Goal: Communication & Community: Answer question/provide support

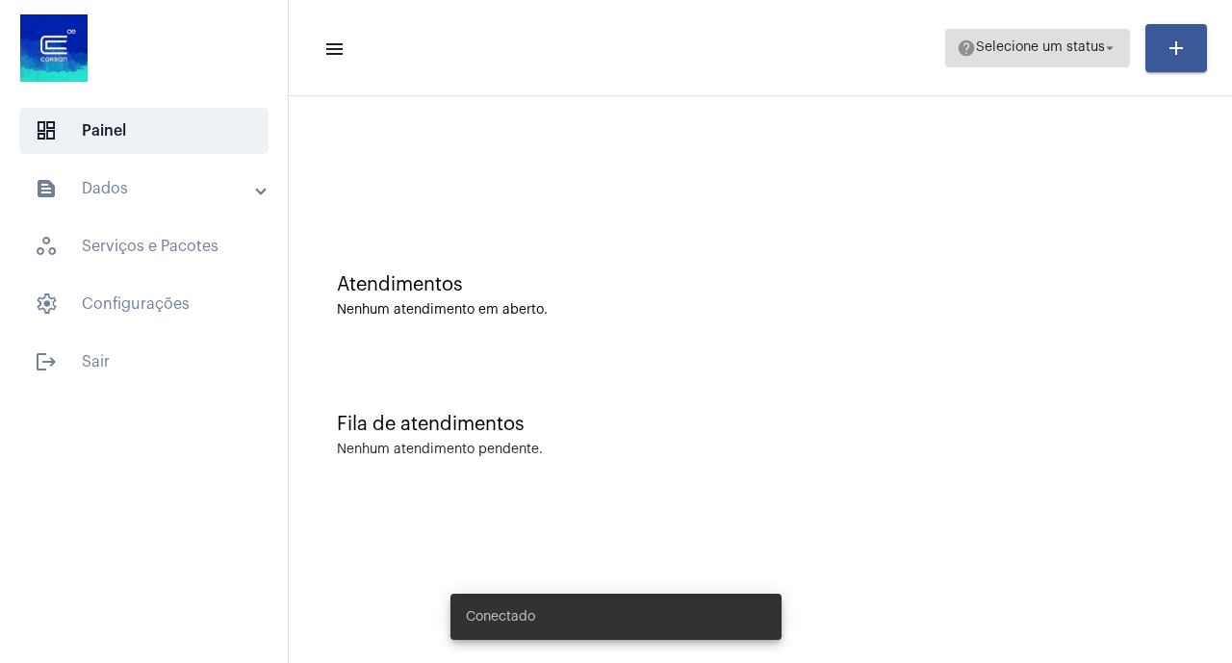
click at [1123, 48] on button "help Selecione um status arrow_drop_down" at bounding box center [1037, 48] width 185 height 39
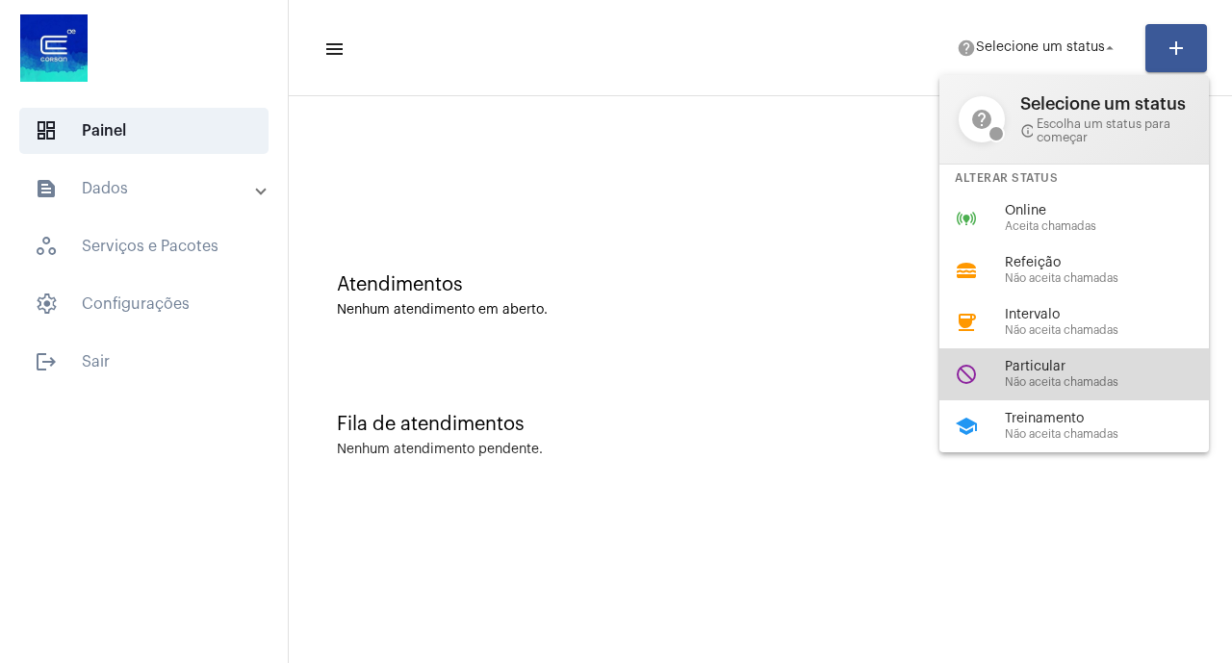
click at [1070, 374] on span "Particular" at bounding box center [1114, 367] width 219 height 14
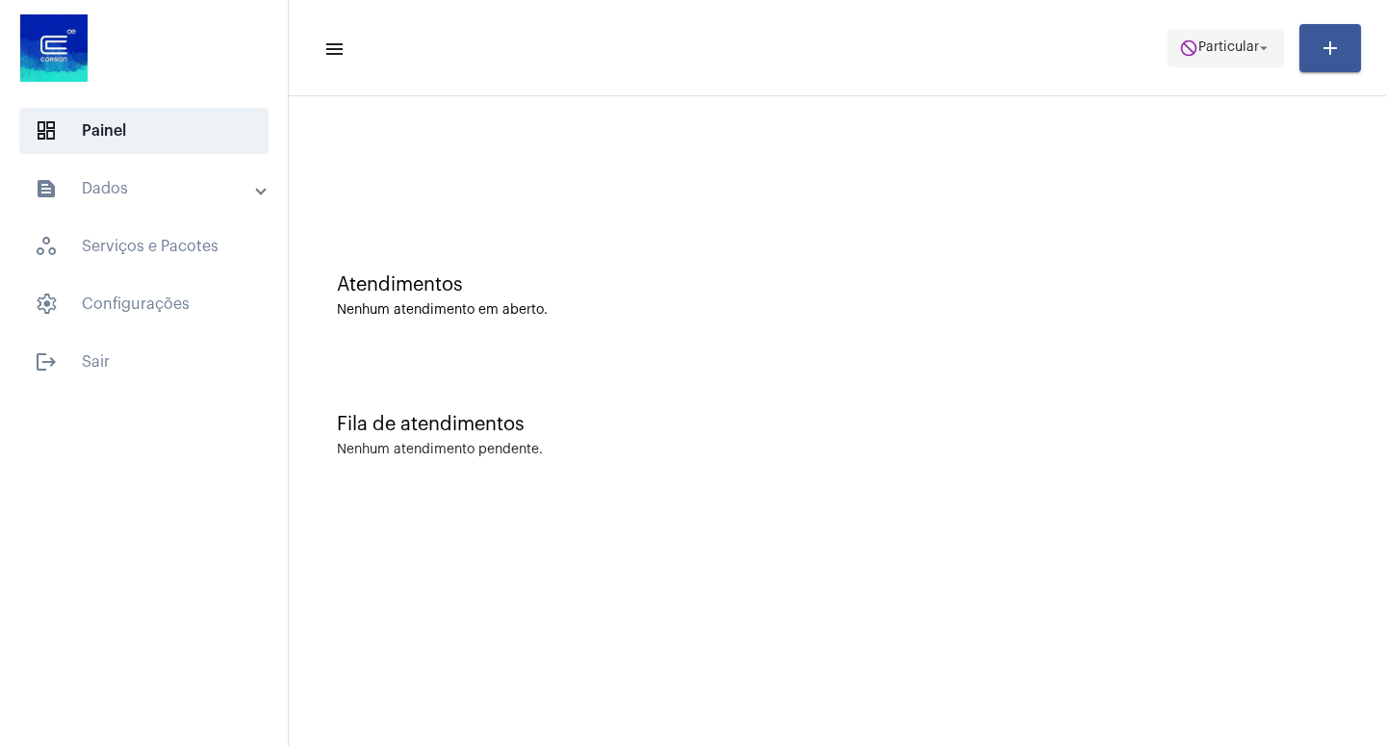
click at [1231, 45] on mat-icon "arrow_drop_down" at bounding box center [1263, 47] width 17 height 17
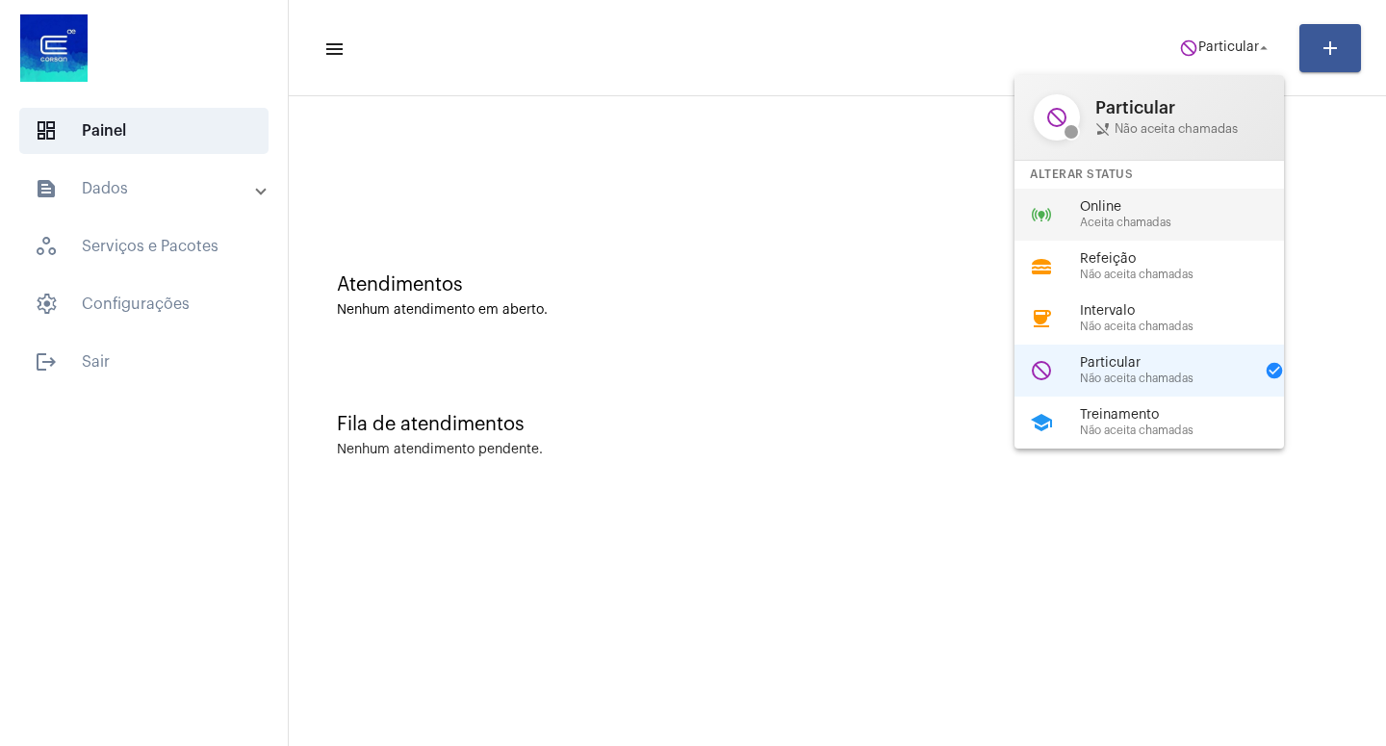
click at [1131, 217] on div "Online Aceita chamadas" at bounding box center [1189, 214] width 219 height 29
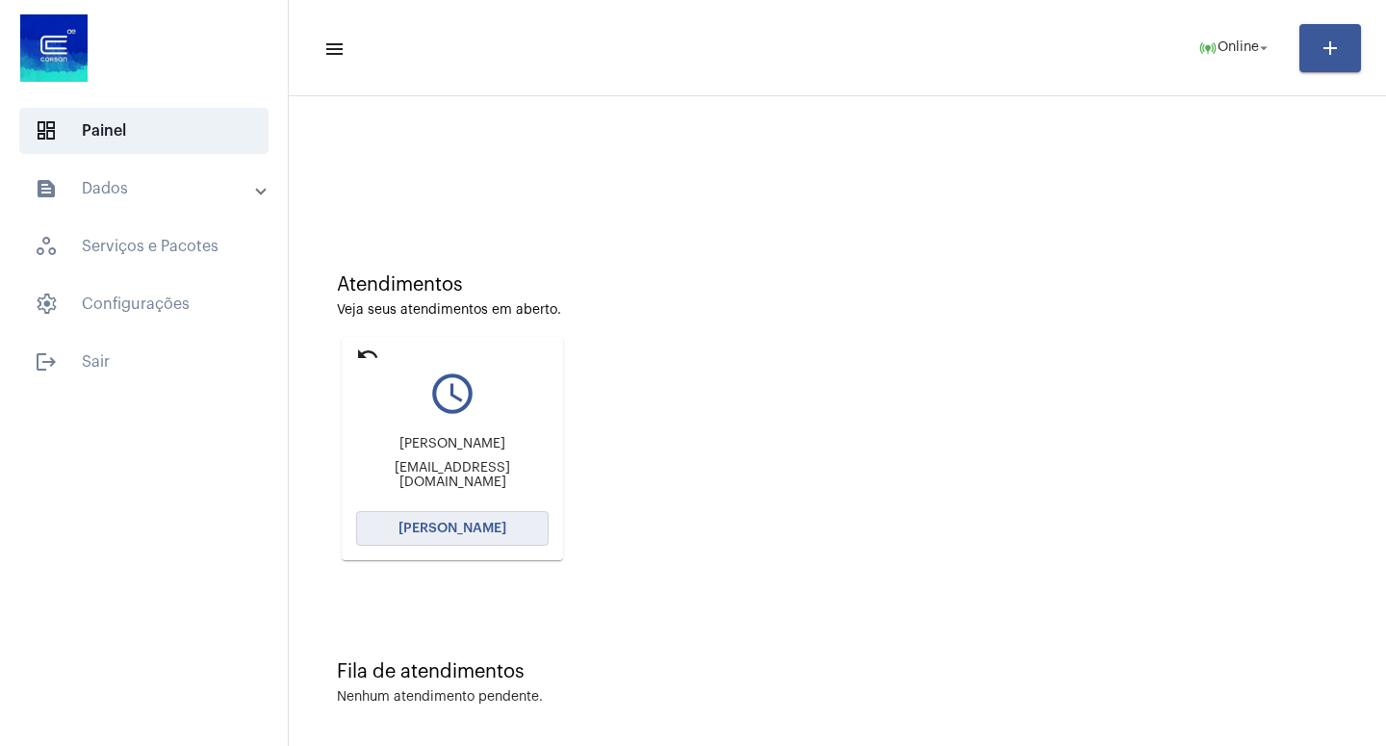
click at [459, 519] on button "[PERSON_NAME]" at bounding box center [452, 528] width 193 height 35
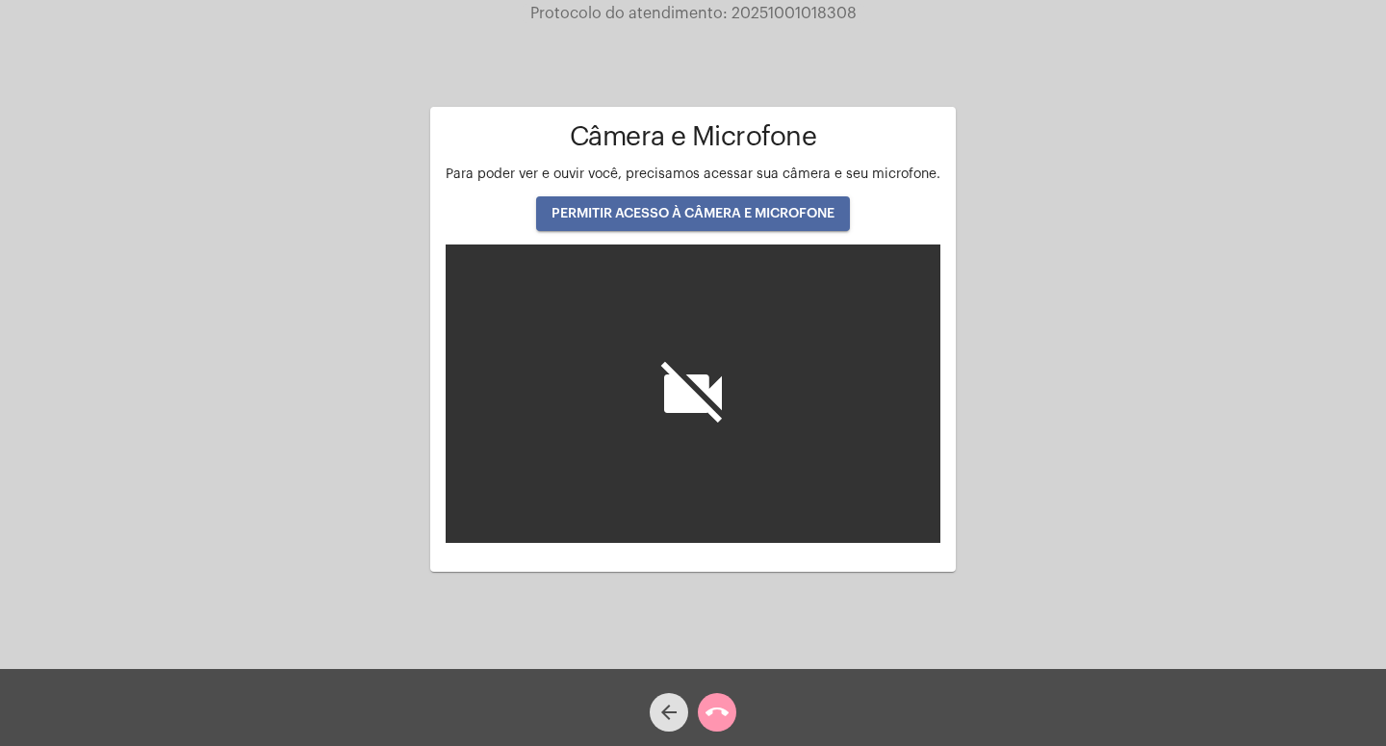
click at [667, 206] on button "PERMITIR ACESSO À CÂMERA E MICROFONE" at bounding box center [693, 213] width 314 height 35
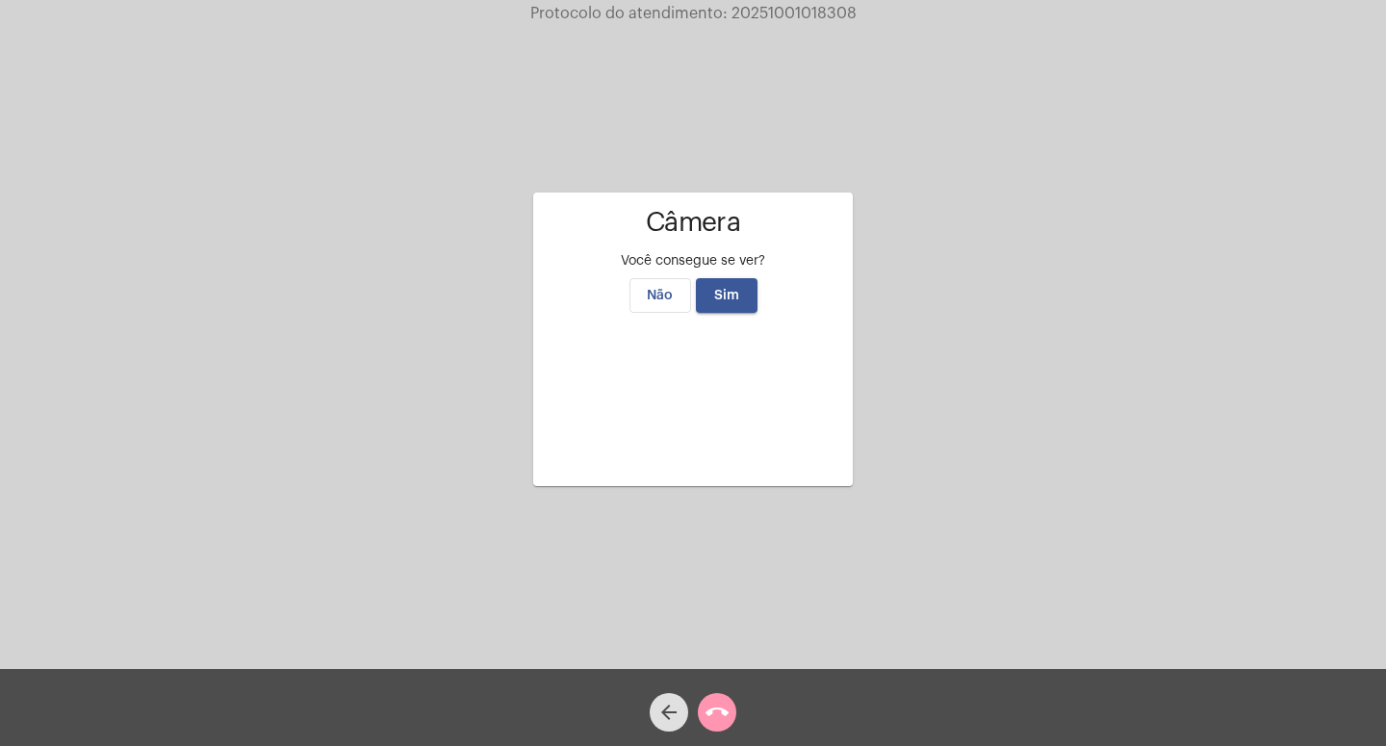
click at [706, 278] on button "Sim" at bounding box center [727, 295] width 62 height 35
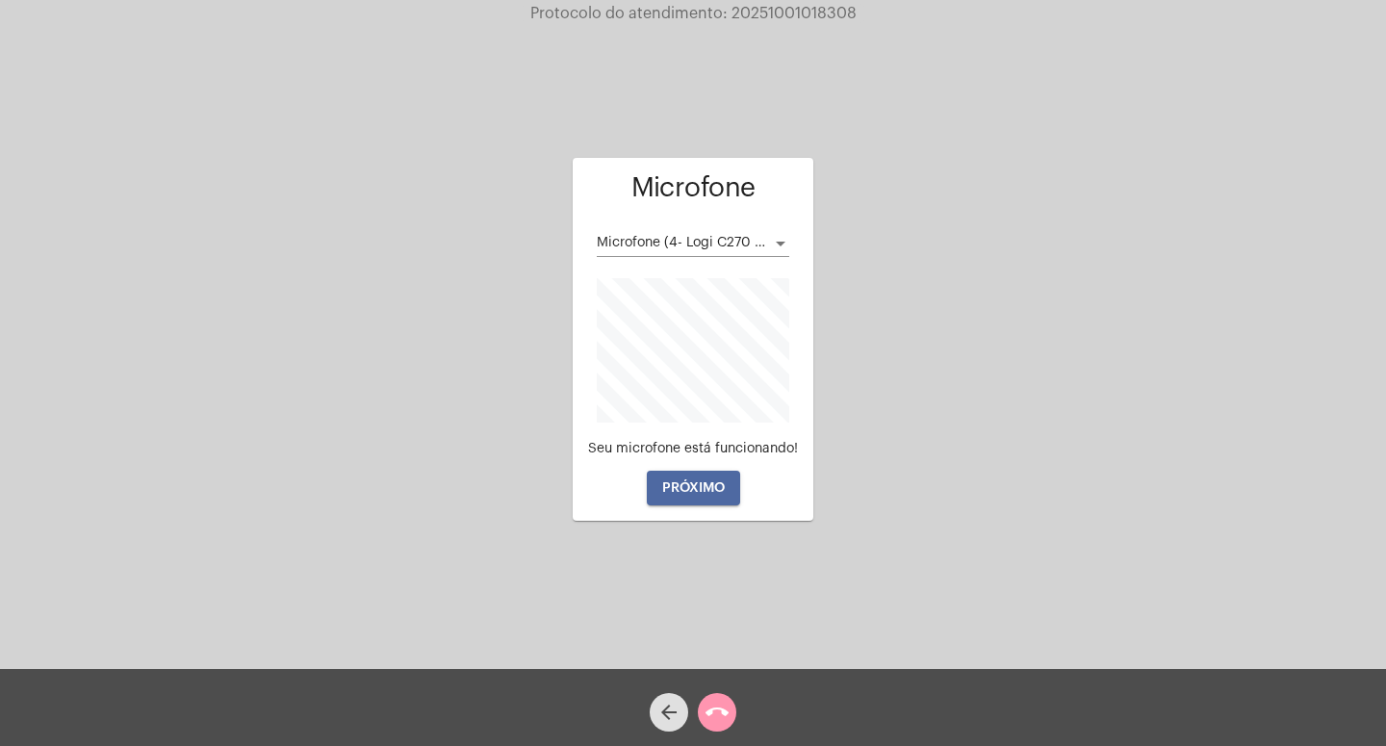
click at [717, 474] on button "PRÓXIMO" at bounding box center [693, 488] width 93 height 35
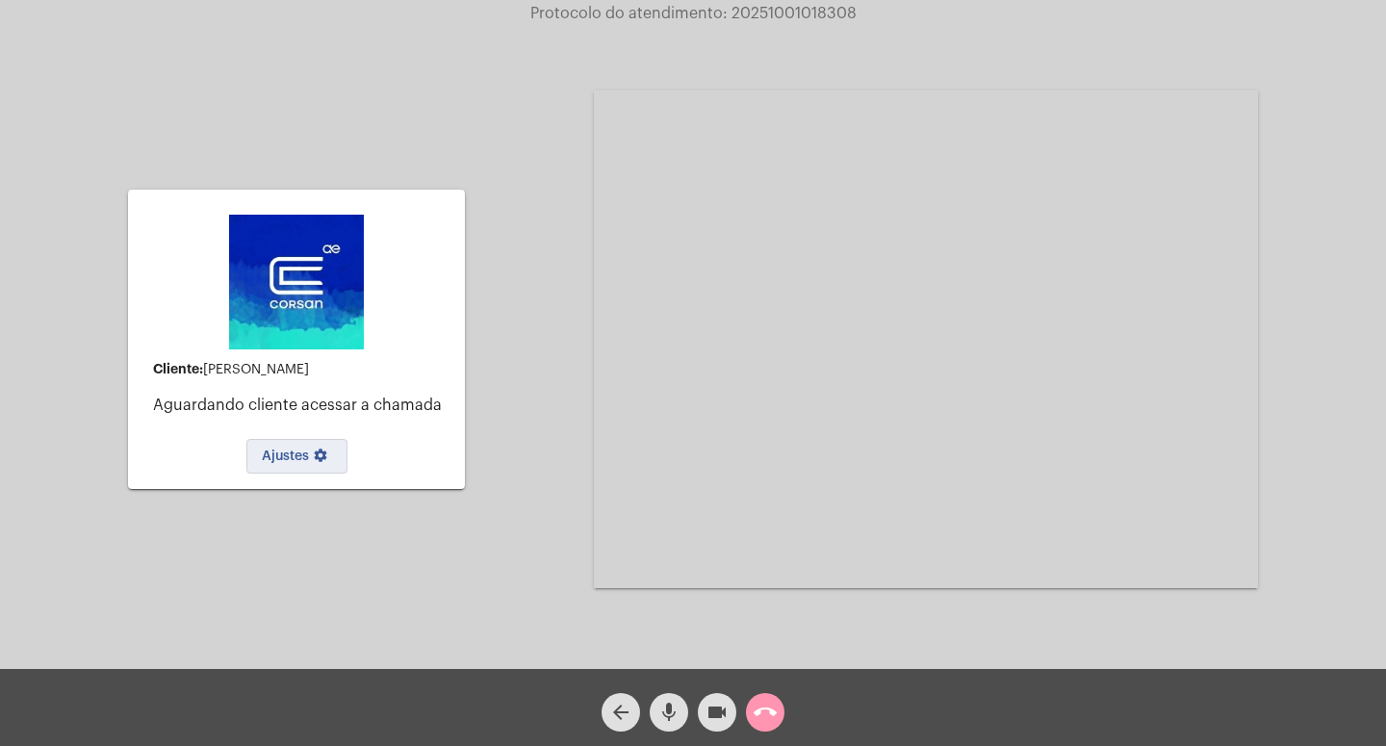
click at [280, 456] on span "Ajustes settings" at bounding box center [297, 455] width 70 height 13
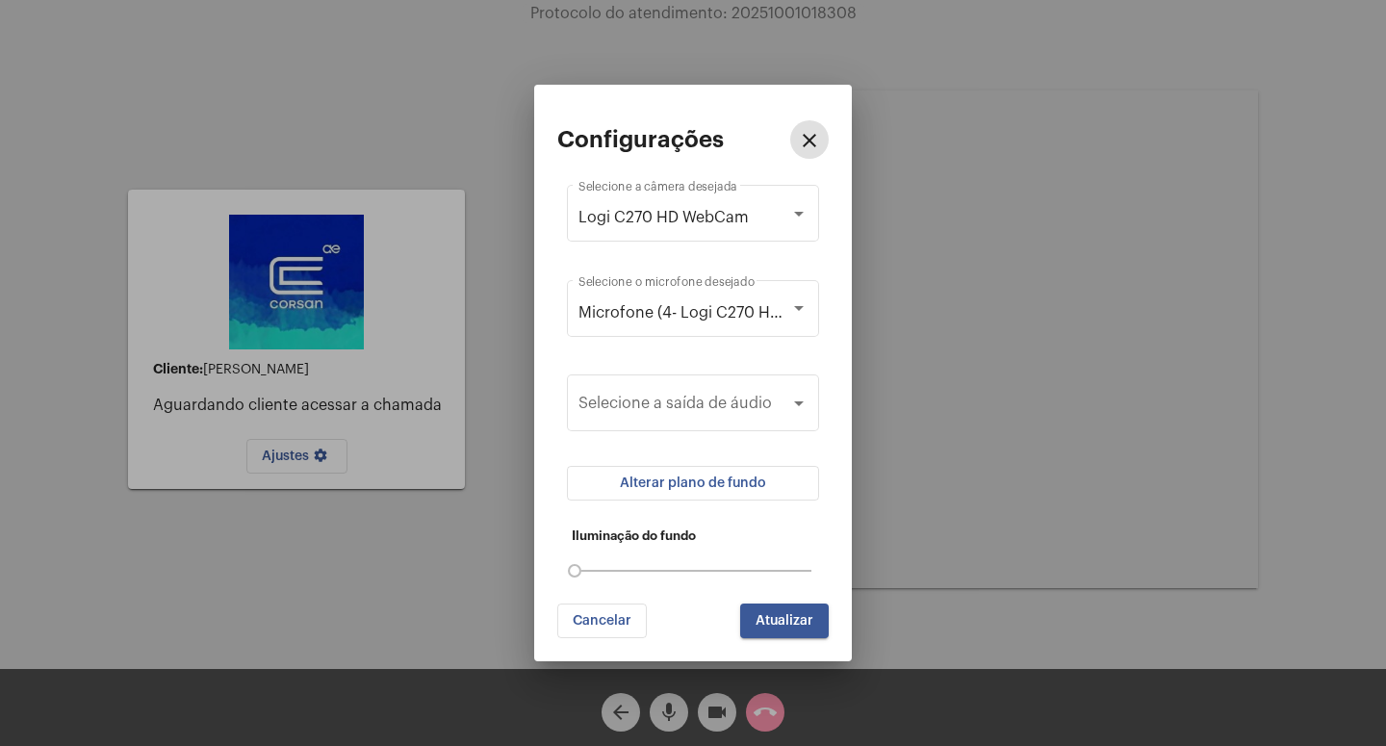
click at [734, 482] on span "Alterar plano de fundo" at bounding box center [693, 482] width 146 height 13
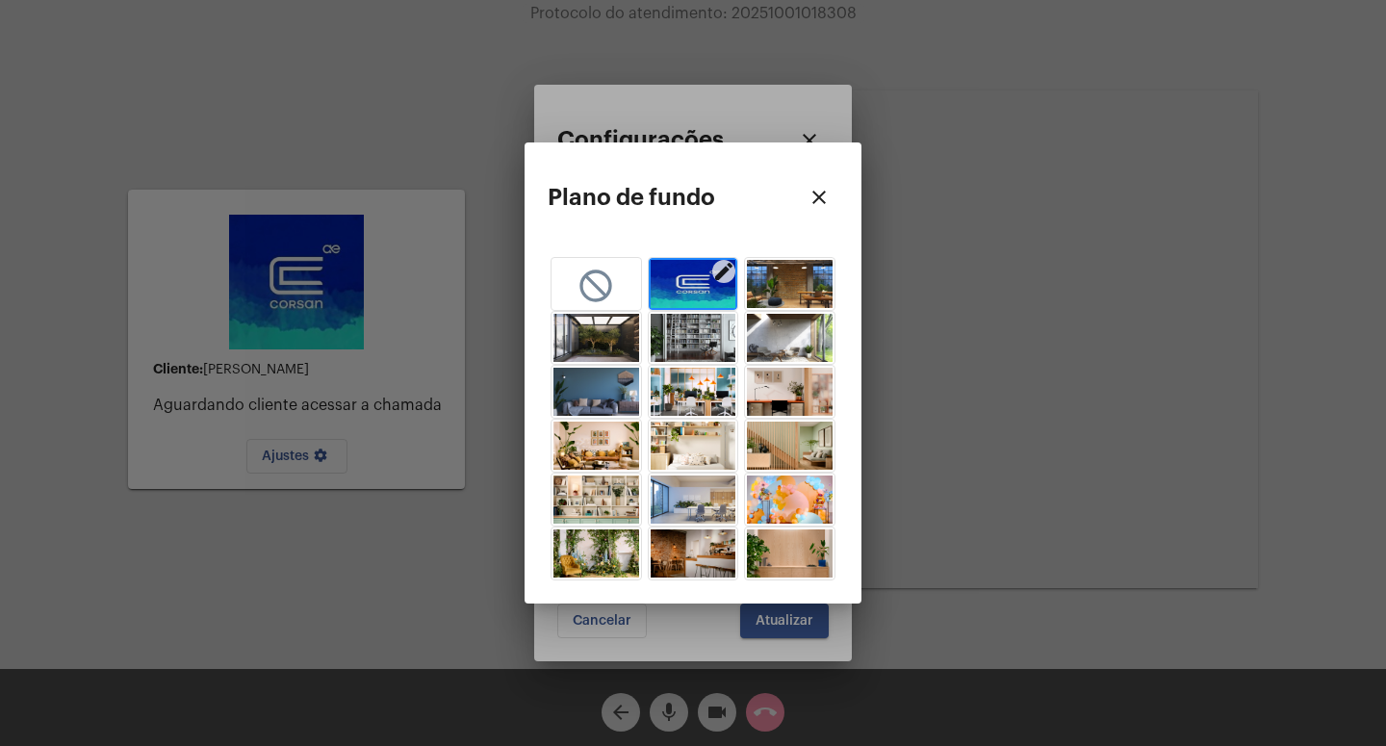
click at [706, 298] on img "button" at bounding box center [694, 284] width 86 height 48
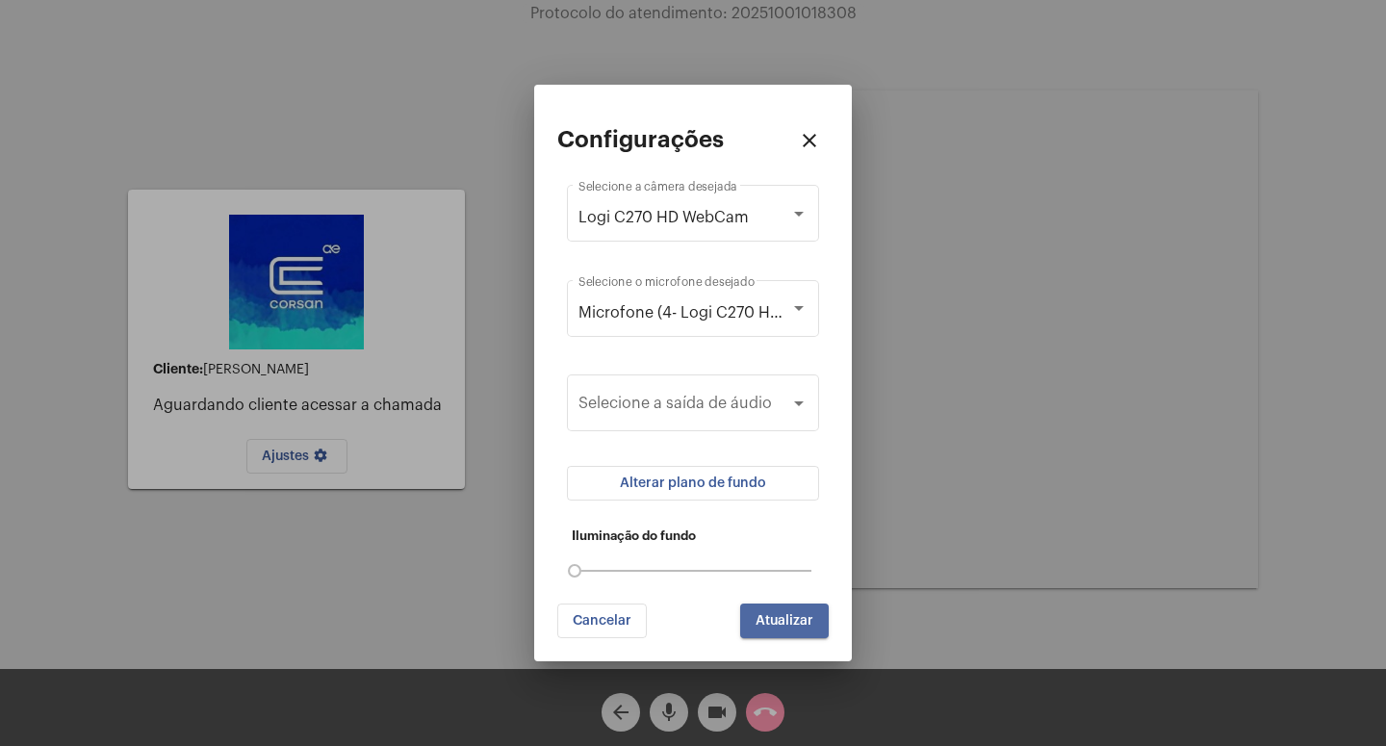
click at [773, 626] on span "Atualizar" at bounding box center [785, 620] width 58 height 13
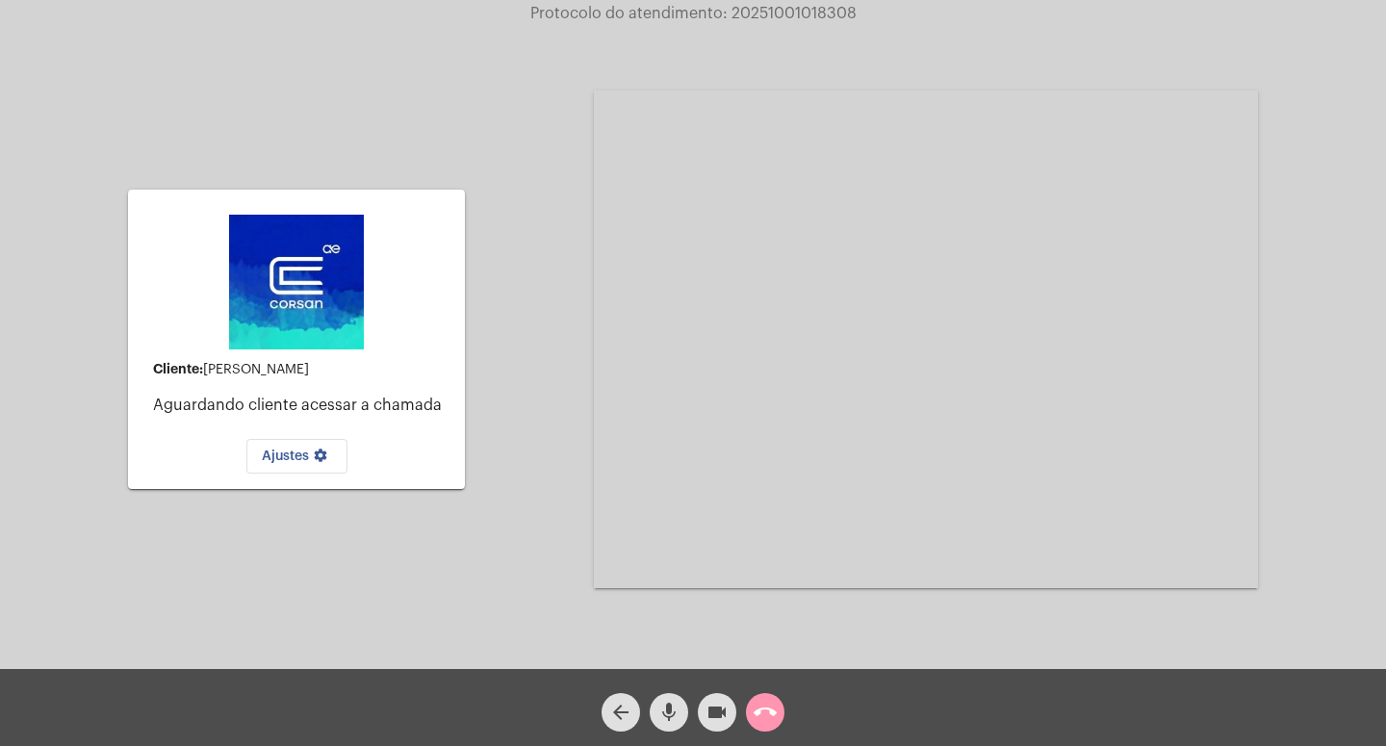
click at [294, 456] on span "Ajustes settings" at bounding box center [297, 455] width 70 height 13
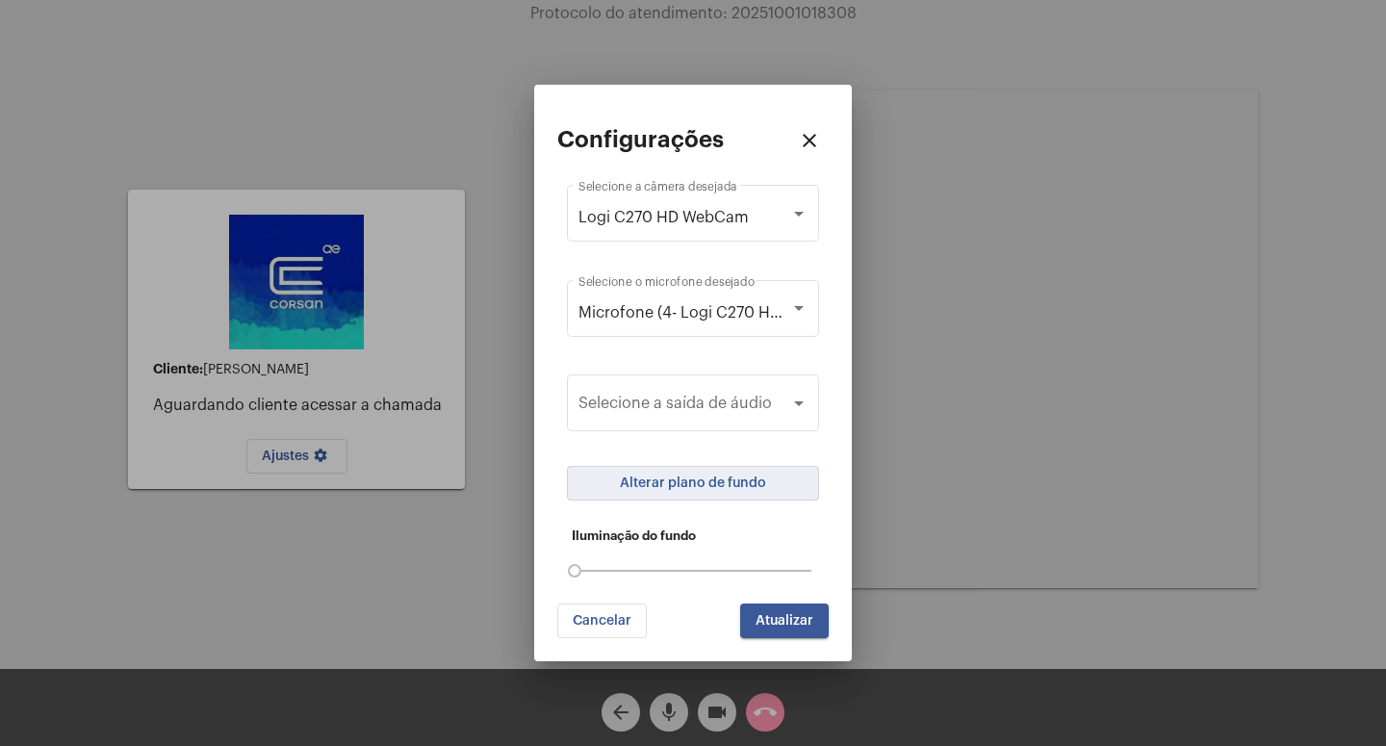
click at [707, 466] on button "Alterar plano de fundo" at bounding box center [693, 483] width 252 height 35
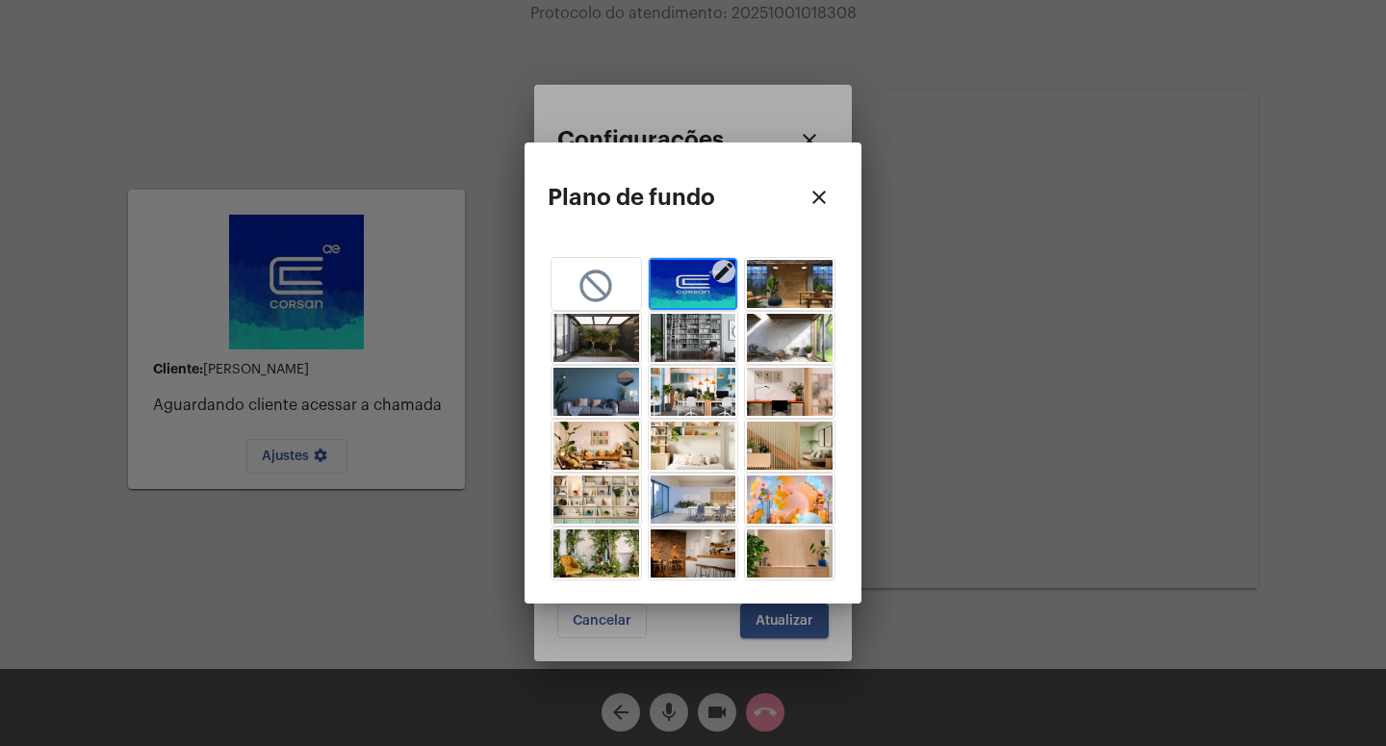
click at [701, 291] on img "button" at bounding box center [694, 284] width 86 height 48
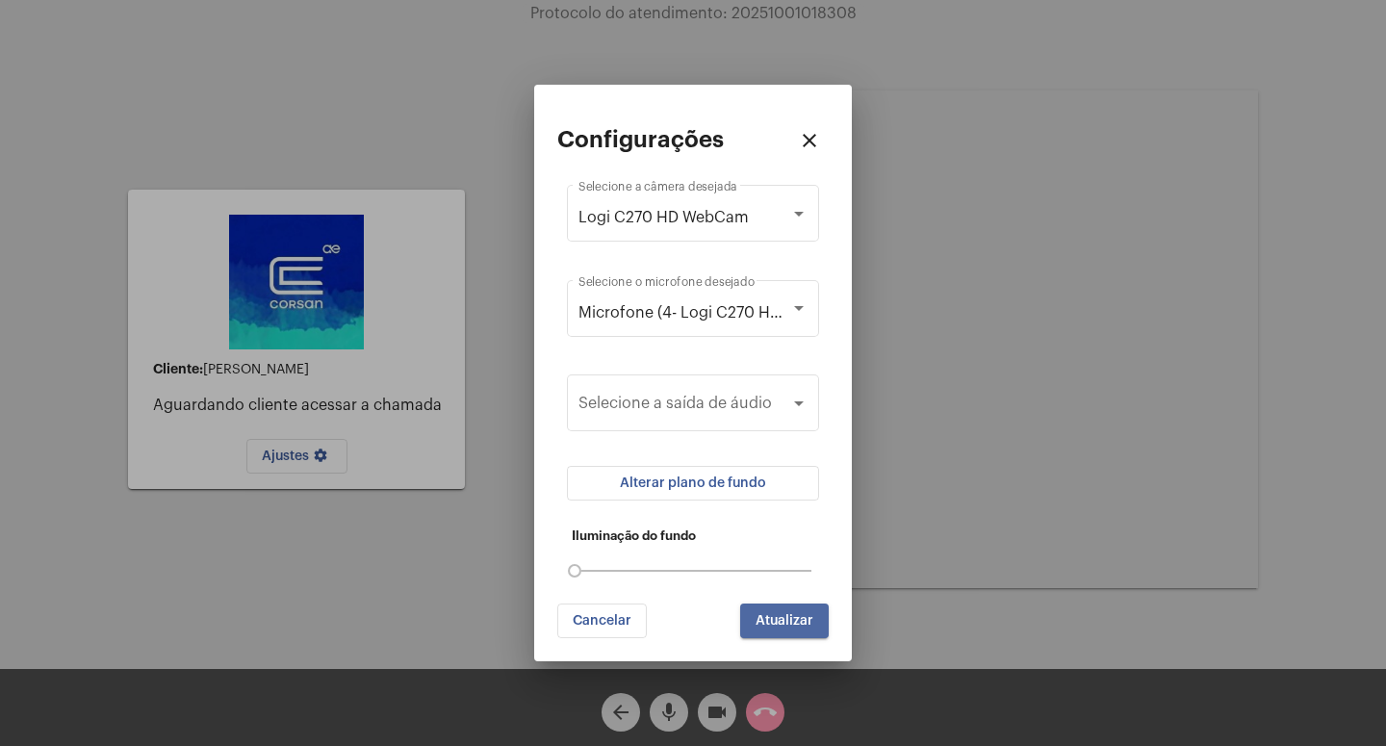
click at [783, 626] on span "Atualizar" at bounding box center [785, 620] width 58 height 13
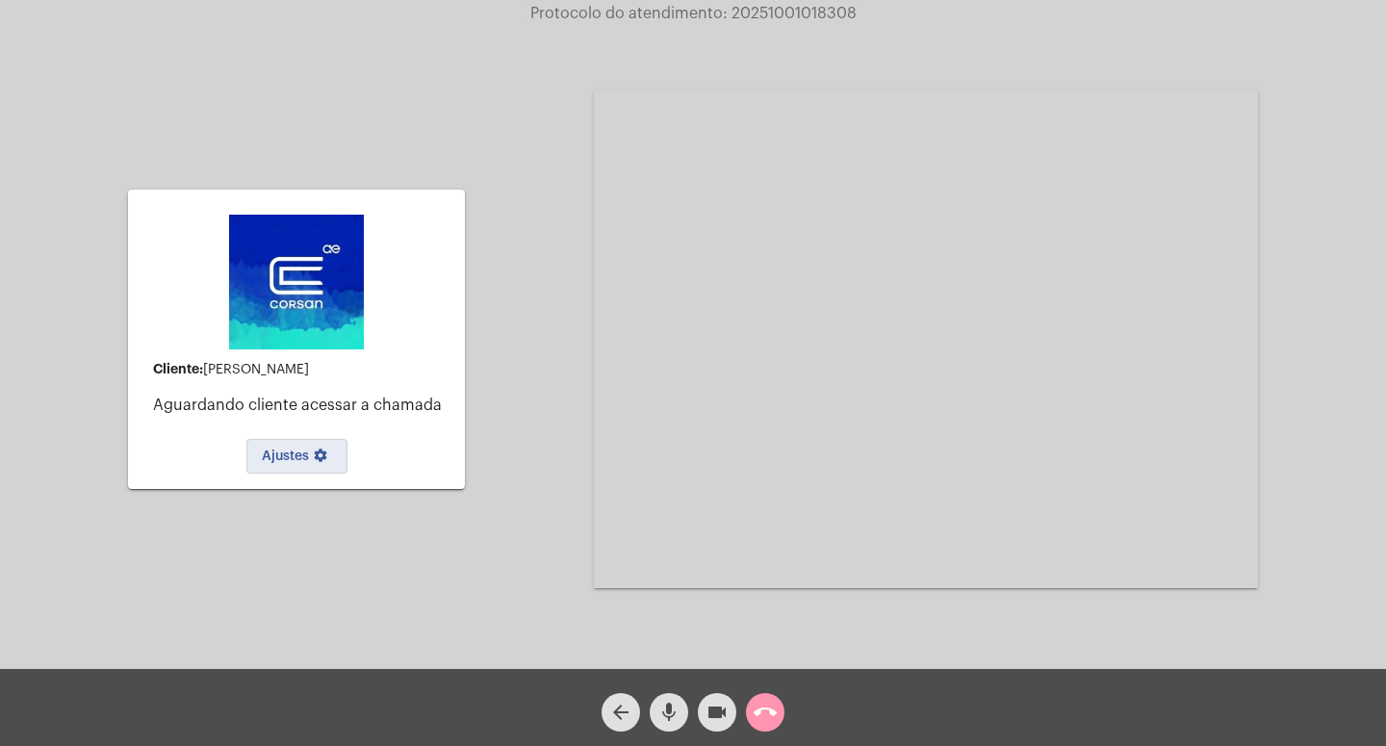
click at [623, 662] on mat-icon "arrow_back" at bounding box center [620, 712] width 23 height 23
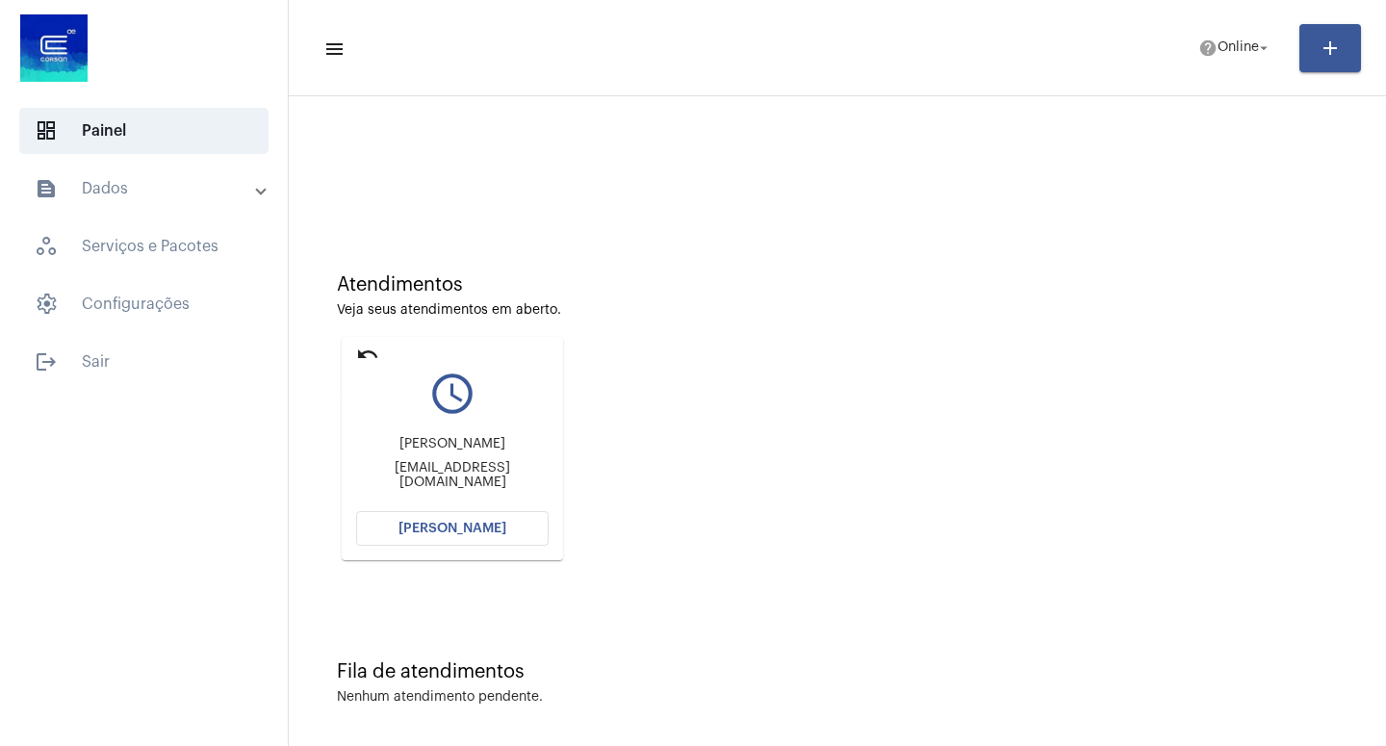
click at [372, 351] on mat-icon "undo" at bounding box center [367, 354] width 23 height 23
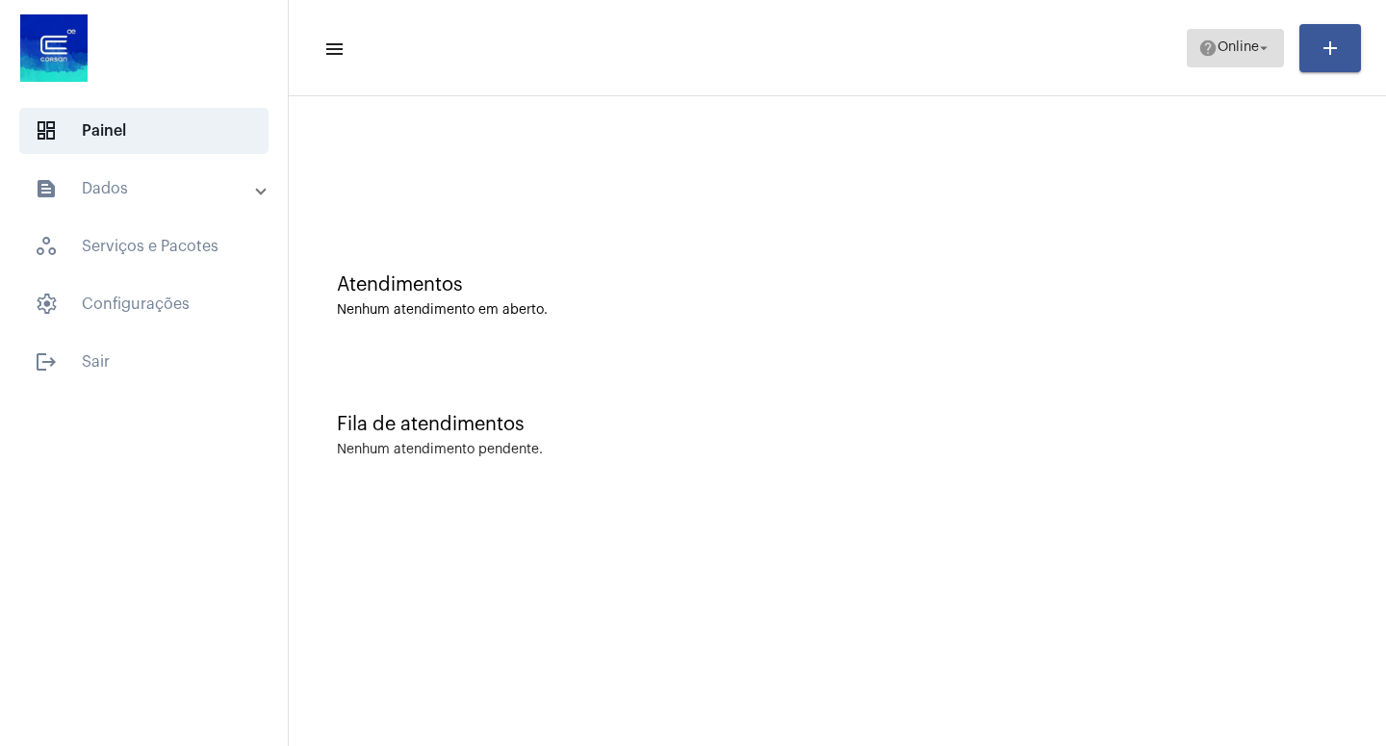
click at [1231, 44] on mat-icon "arrow_drop_down" at bounding box center [1263, 47] width 17 height 17
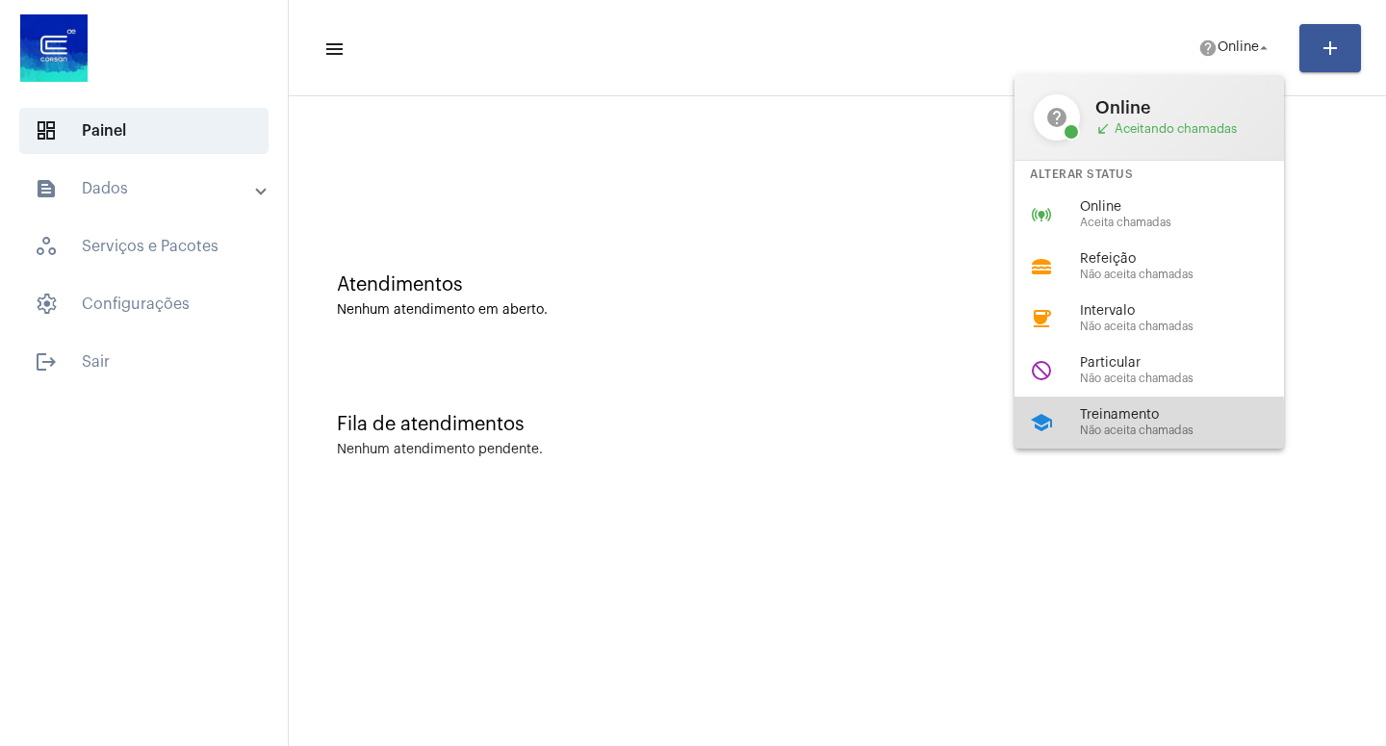
click at [1117, 433] on div "Treinamento Não aceita chamadas" at bounding box center [1189, 422] width 219 height 29
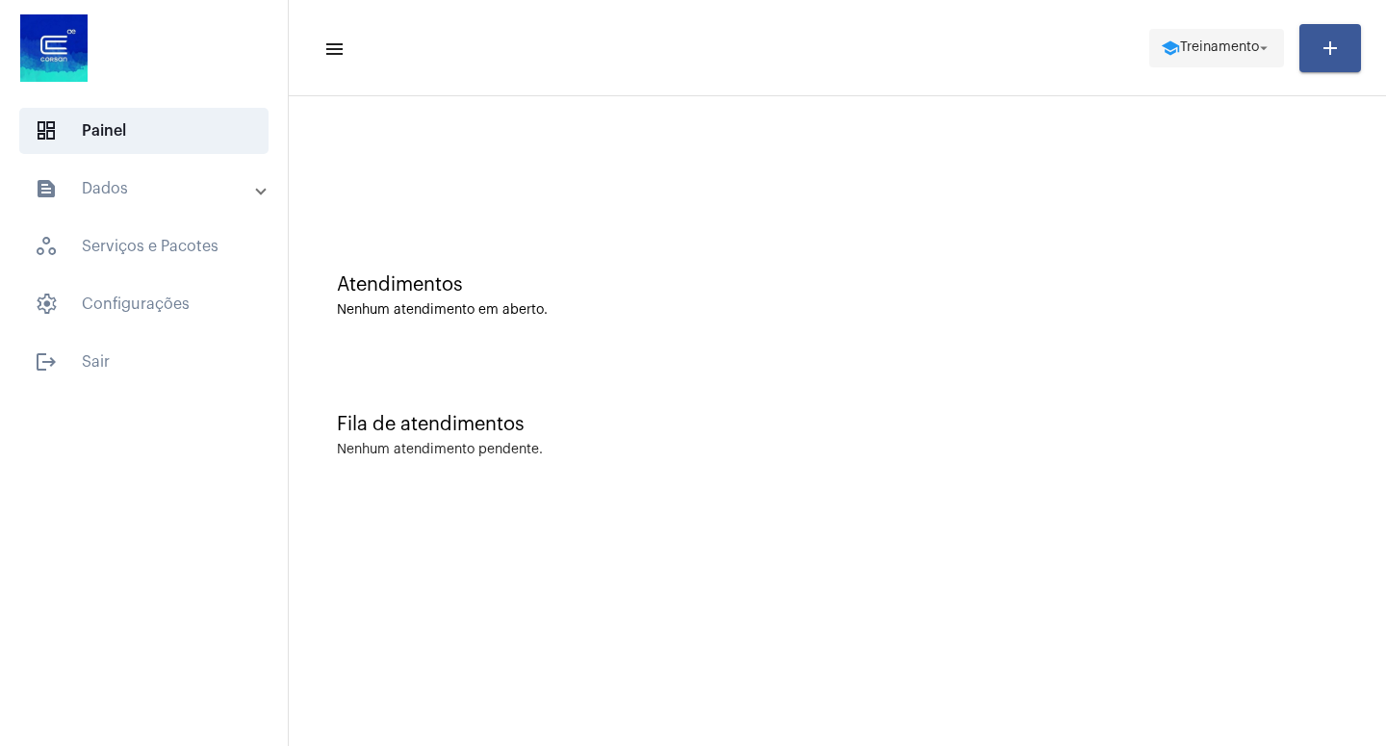
click at [1222, 48] on span "Treinamento" at bounding box center [1219, 47] width 79 height 13
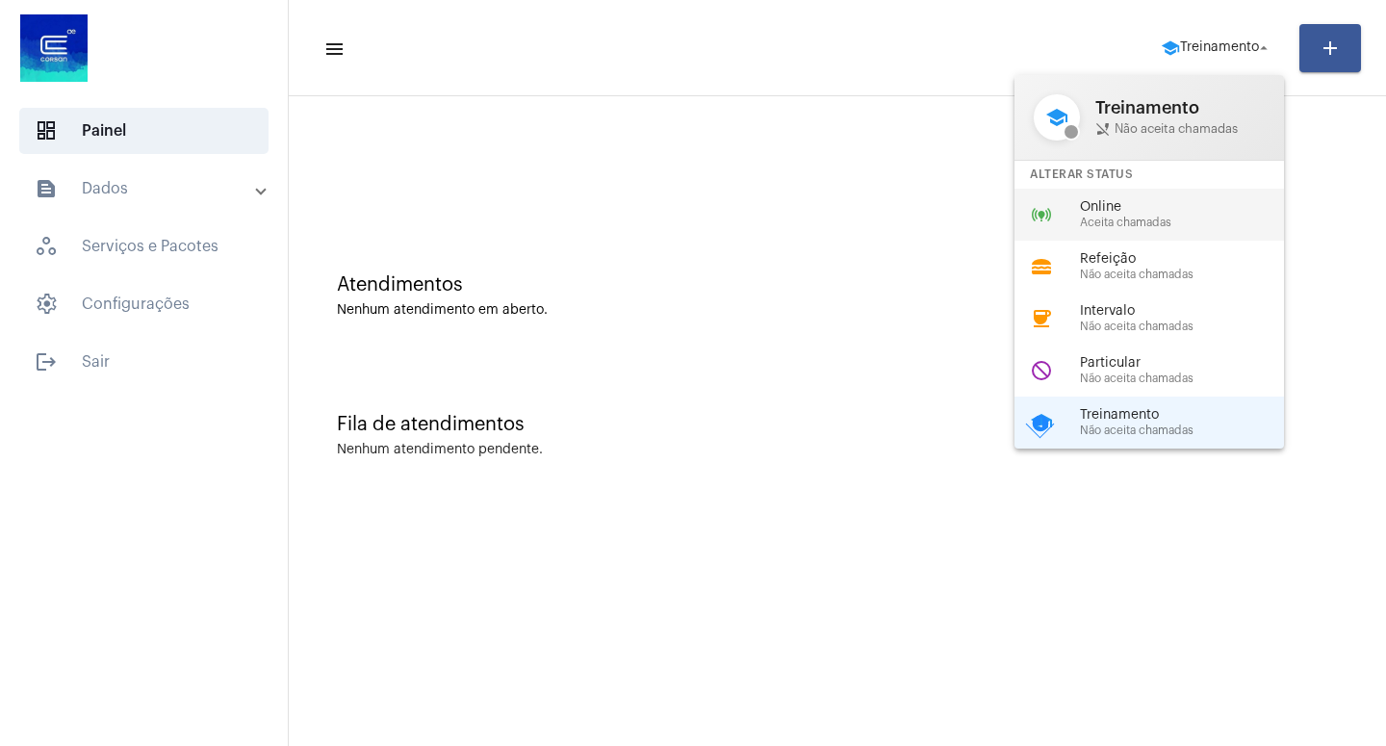
click at [1123, 192] on div "online_prediction Online Aceita chamadas" at bounding box center [1164, 215] width 300 height 52
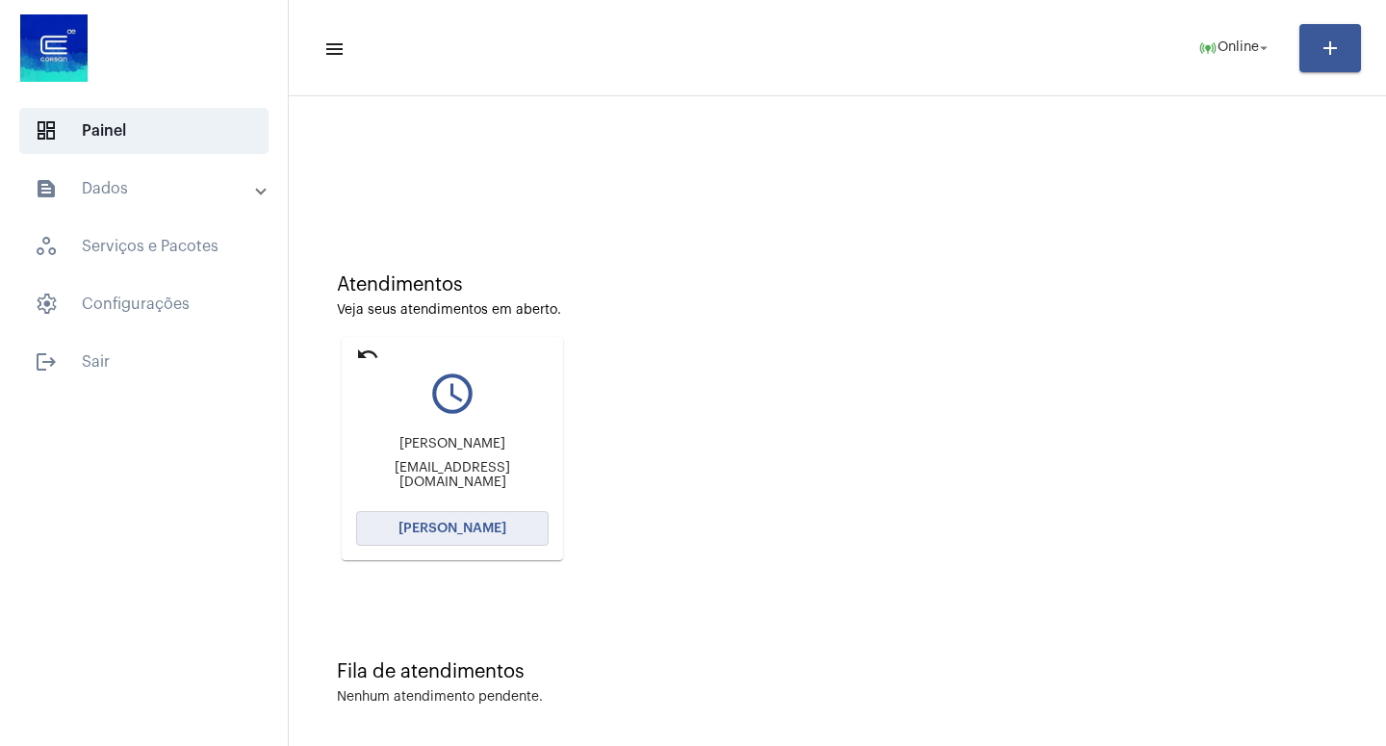
click at [461, 528] on span "[PERSON_NAME]" at bounding box center [452, 528] width 108 height 13
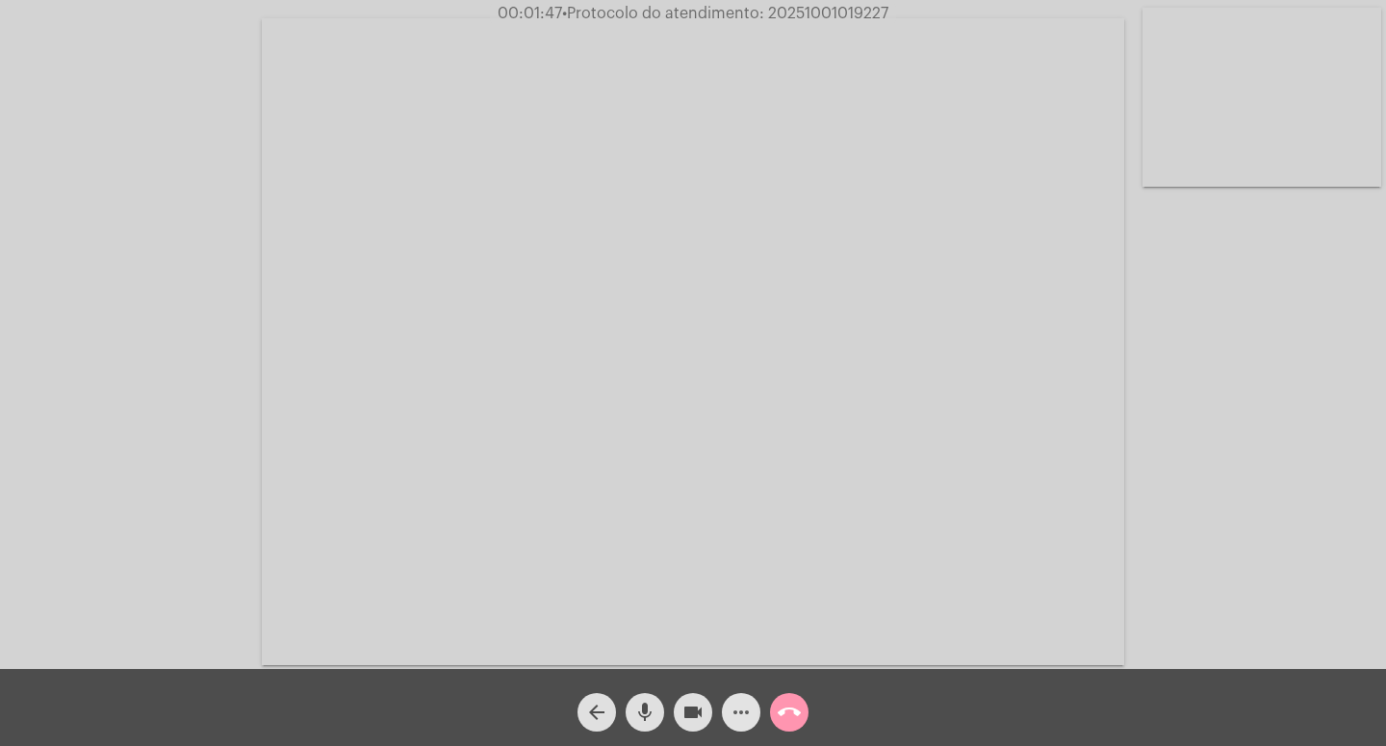
click at [729, 662] on button "more_horiz" at bounding box center [741, 712] width 39 height 39
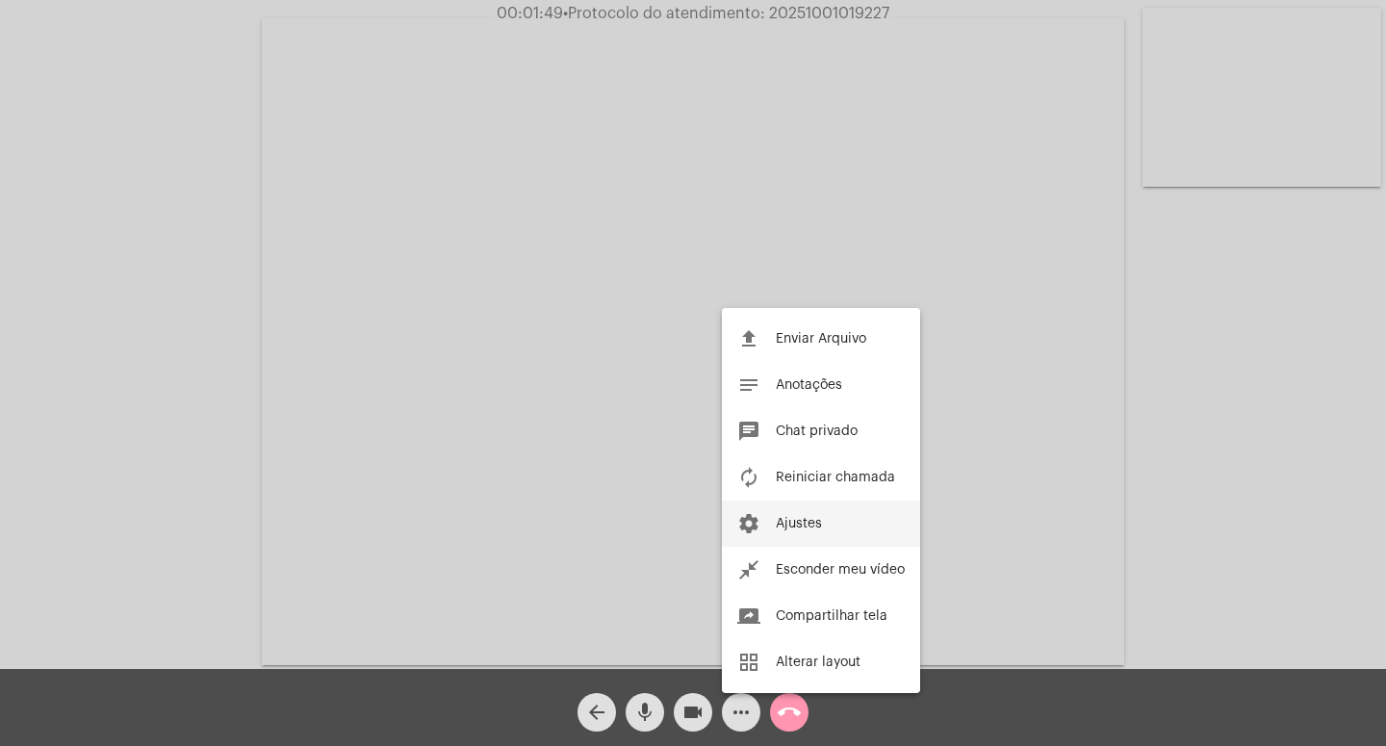
click at [861, 515] on button "settings Ajustes" at bounding box center [821, 524] width 198 height 46
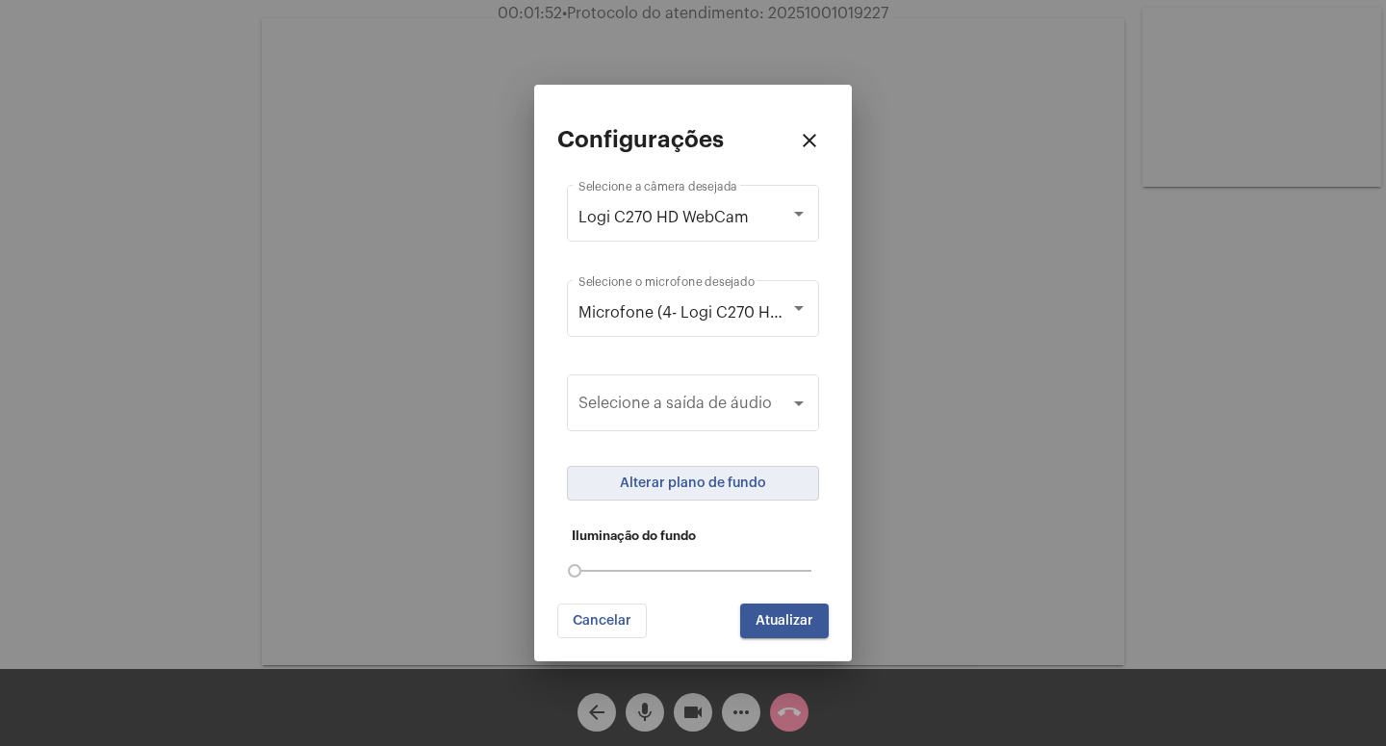
click at [783, 494] on button "Alterar plano de fundo" at bounding box center [693, 483] width 252 height 35
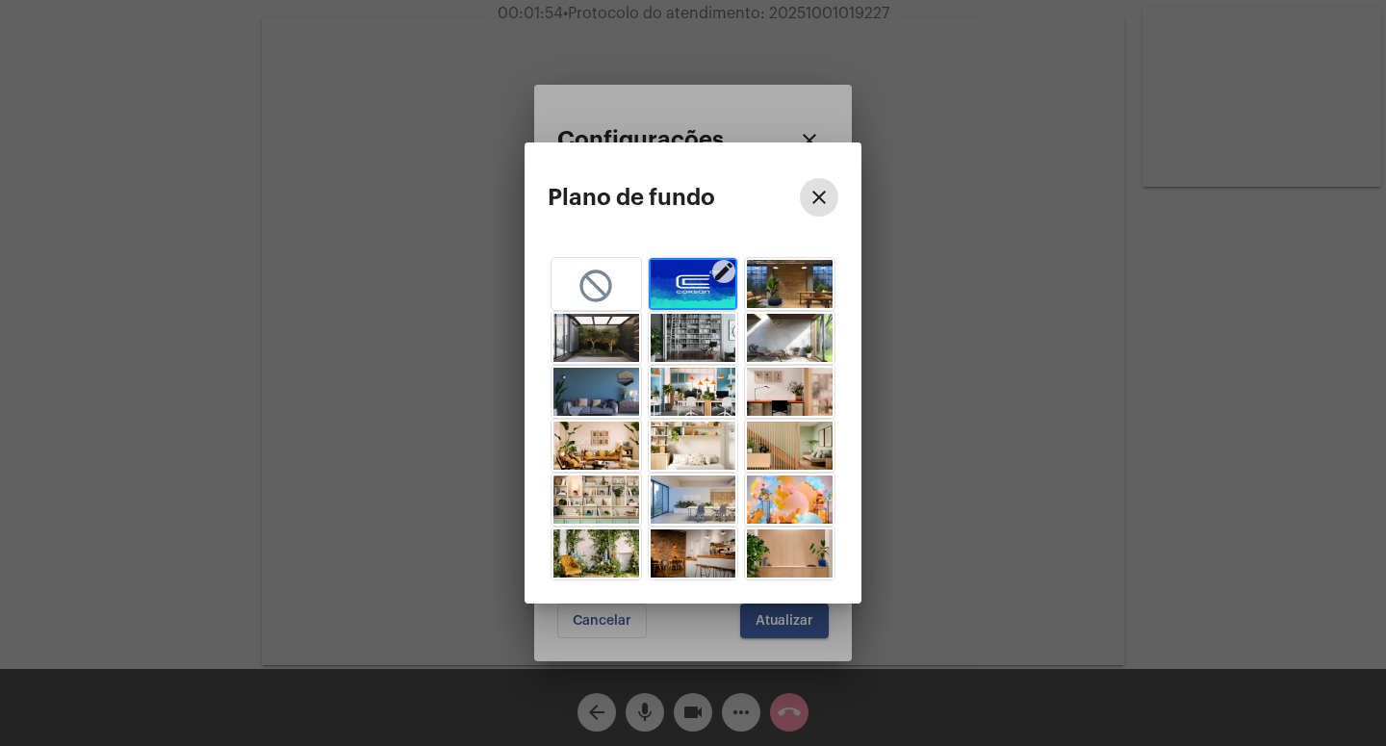
click at [693, 290] on img "button" at bounding box center [694, 284] width 86 height 48
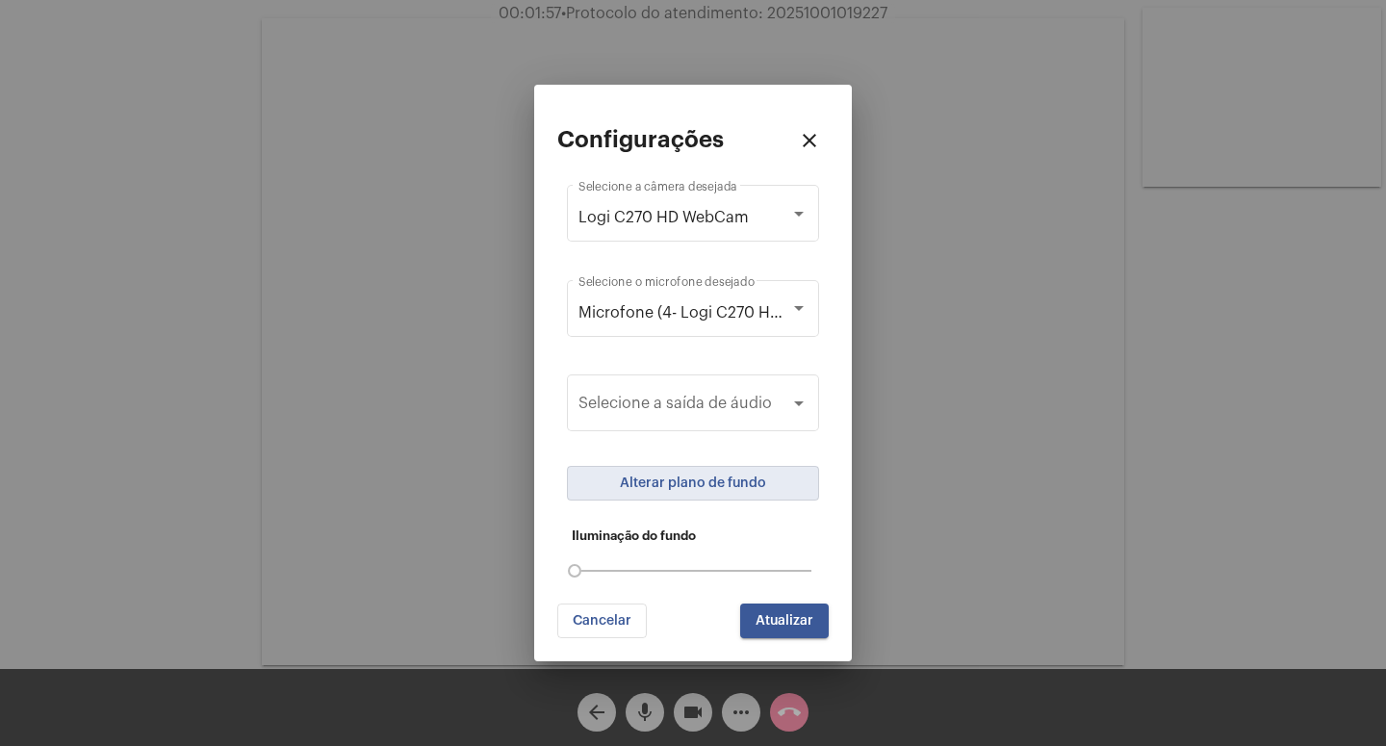
click at [804, 616] on span "Atualizar" at bounding box center [785, 620] width 58 height 13
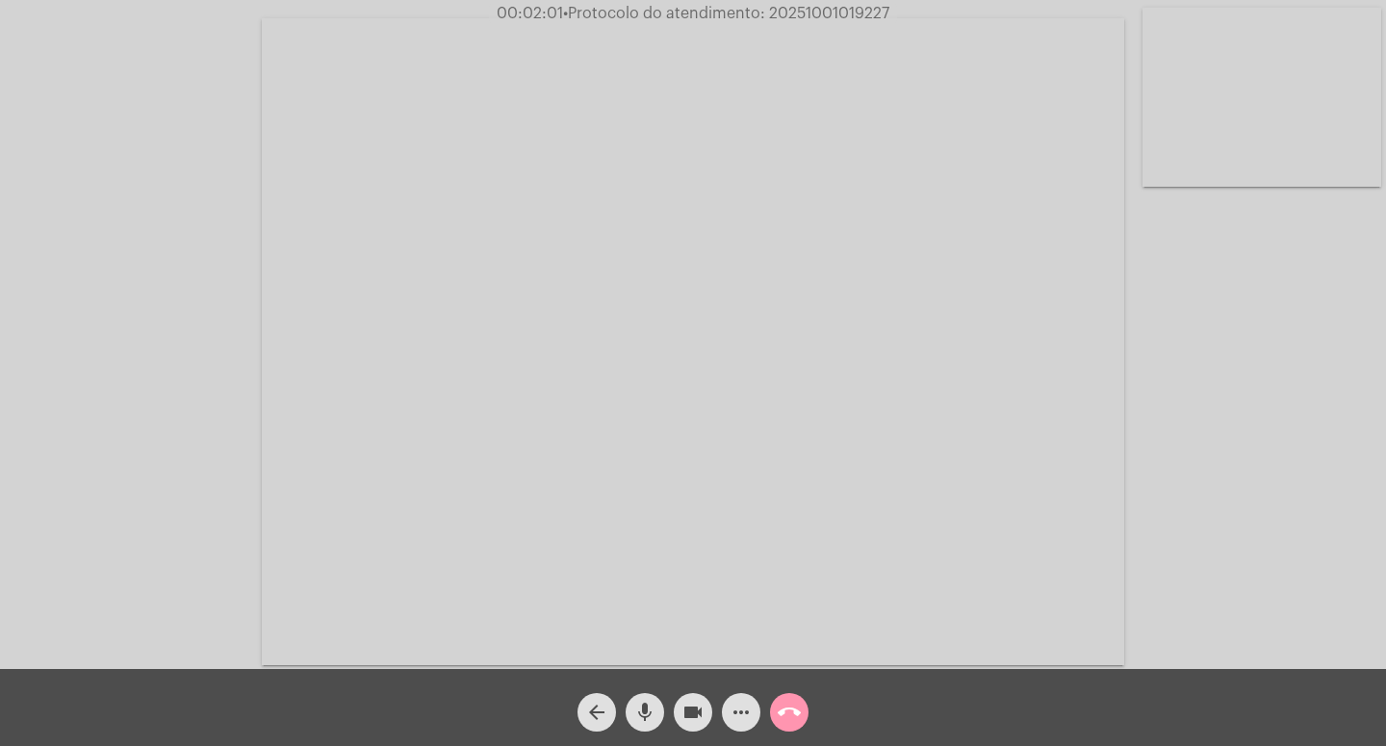
click at [751, 662] on mat-icon "more_horiz" at bounding box center [741, 712] width 23 height 23
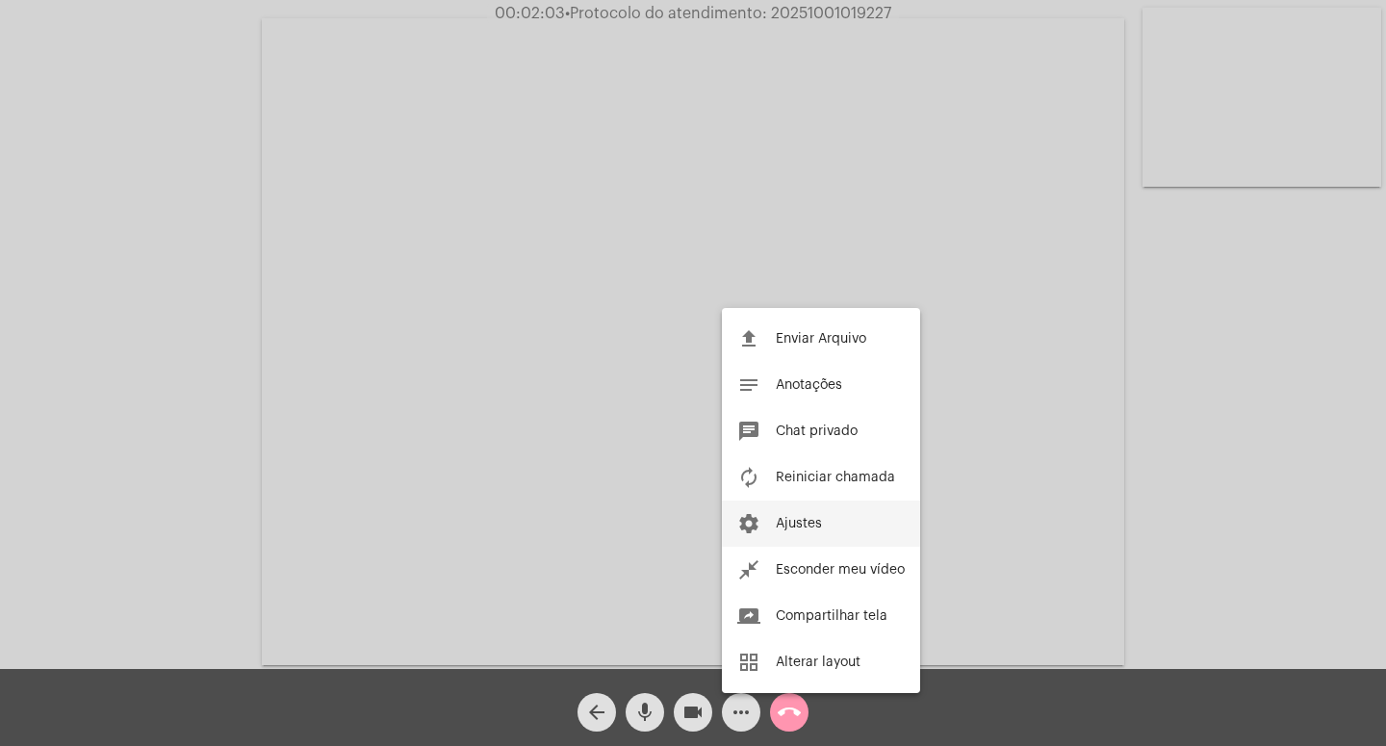
click at [847, 519] on button "settings Ajustes" at bounding box center [821, 524] width 198 height 46
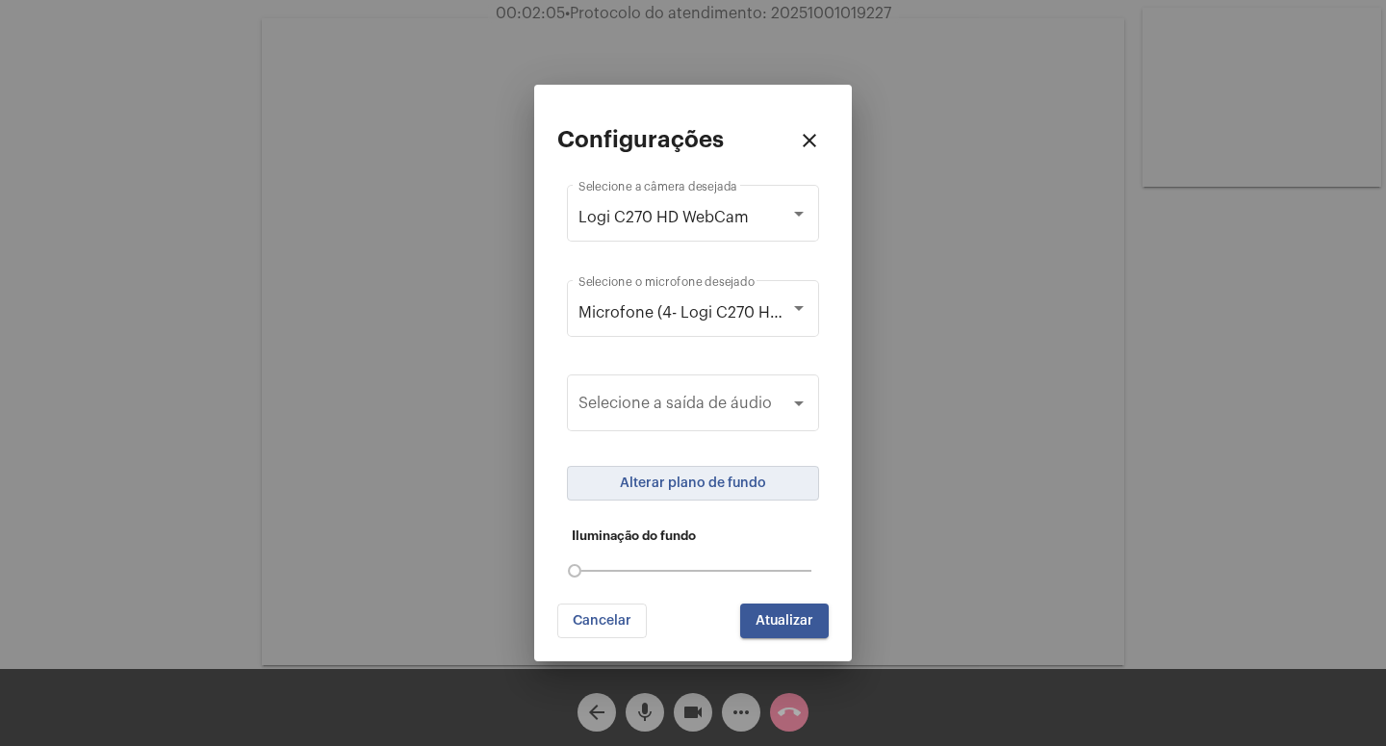
click at [776, 480] on button "Alterar plano de fundo" at bounding box center [693, 483] width 252 height 35
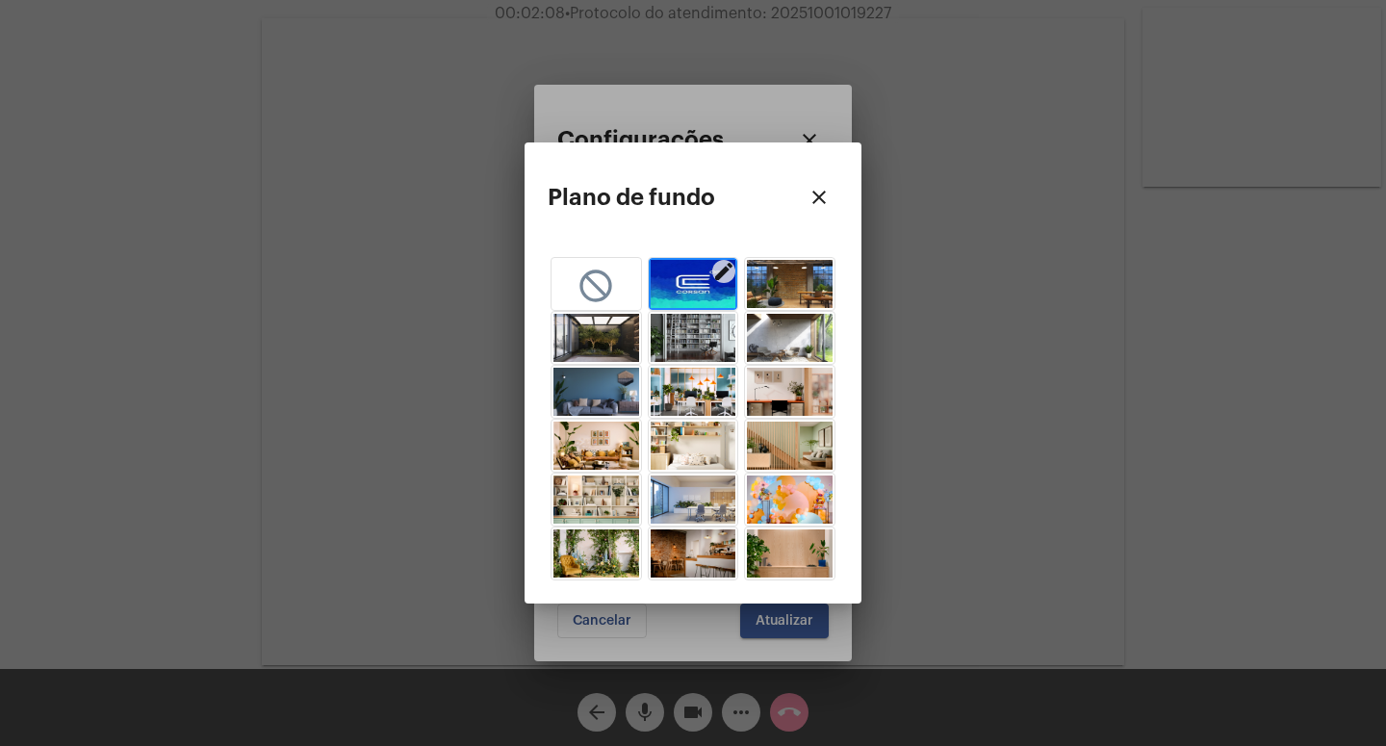
click at [729, 271] on mat-icon "edit" at bounding box center [723, 271] width 23 height 23
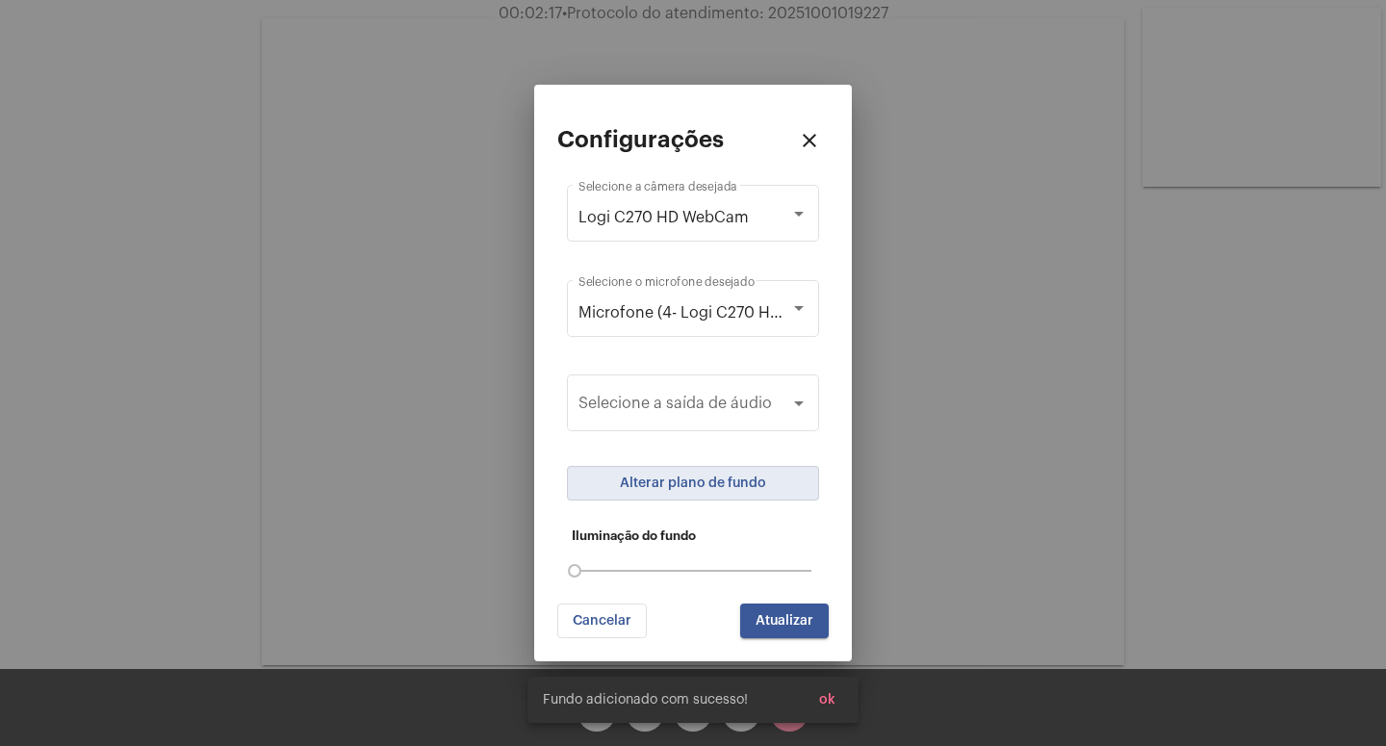
click at [800, 609] on button "Atualizar" at bounding box center [784, 620] width 89 height 35
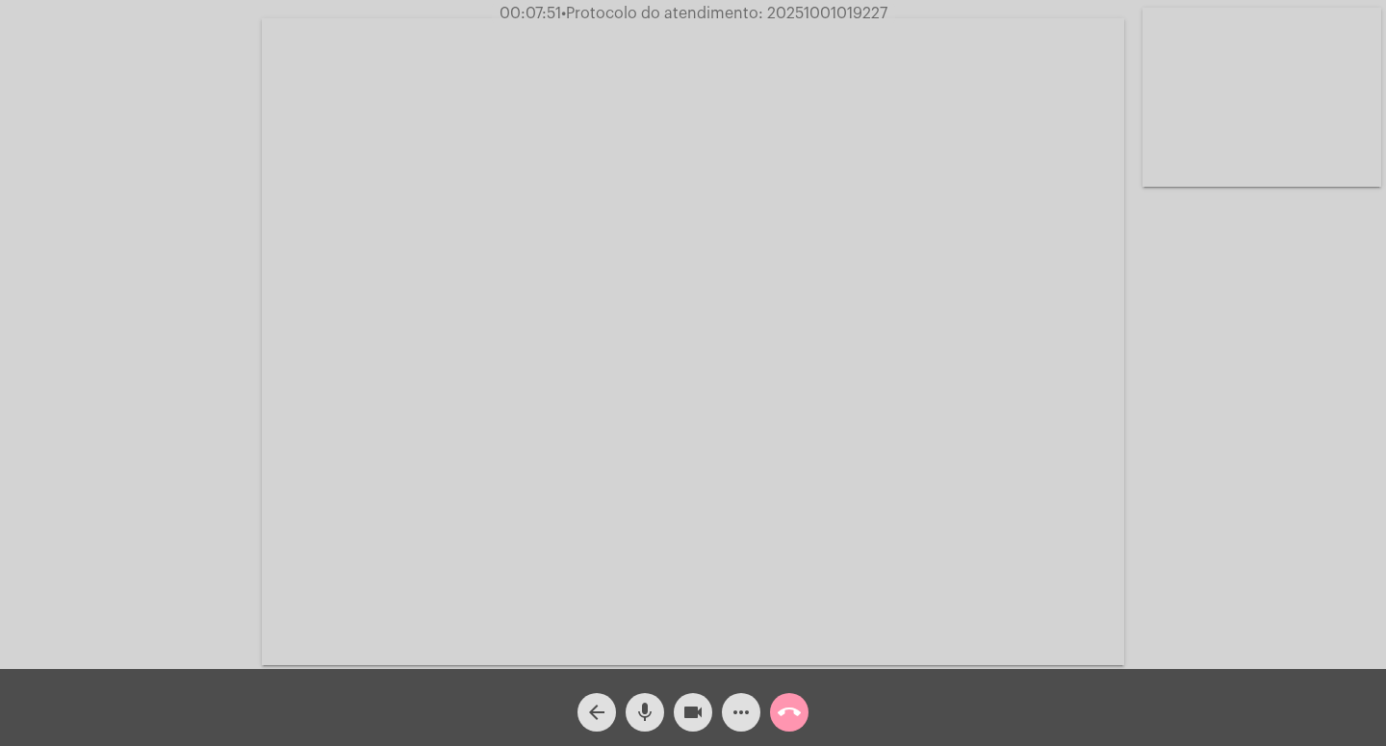
click at [695, 662] on mat-icon "videocam" at bounding box center [692, 712] width 23 height 23
click at [651, 662] on mat-icon "mic" at bounding box center [644, 712] width 23 height 23
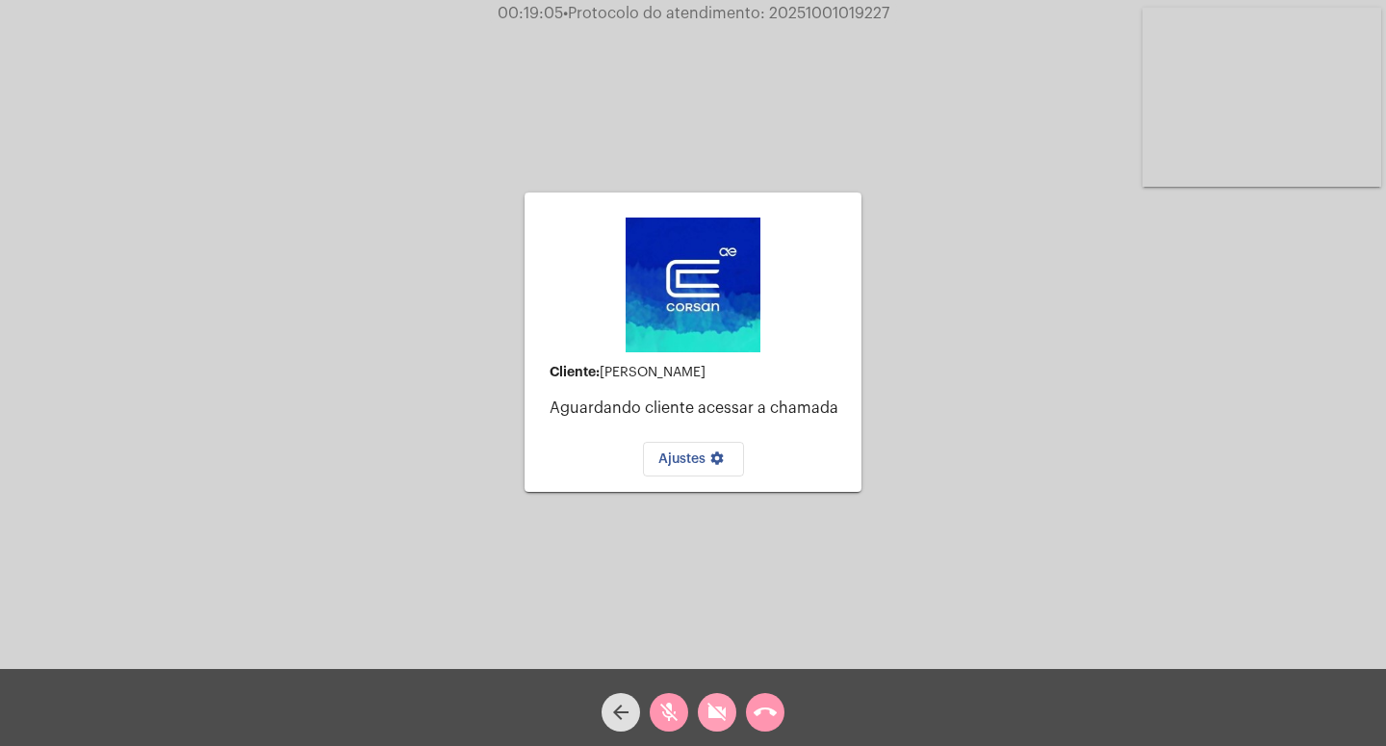
click at [713, 662] on mat-icon "videocam_off" at bounding box center [717, 712] width 23 height 23
click at [669, 662] on mat-icon "mic_off" at bounding box center [668, 712] width 23 height 23
click at [668, 662] on mat-icon "mic" at bounding box center [668, 712] width 23 height 23
click at [668, 662] on mat-icon "mic_off" at bounding box center [668, 712] width 23 height 23
click at [682, 454] on span "Ajustes settings" at bounding box center [693, 458] width 70 height 13
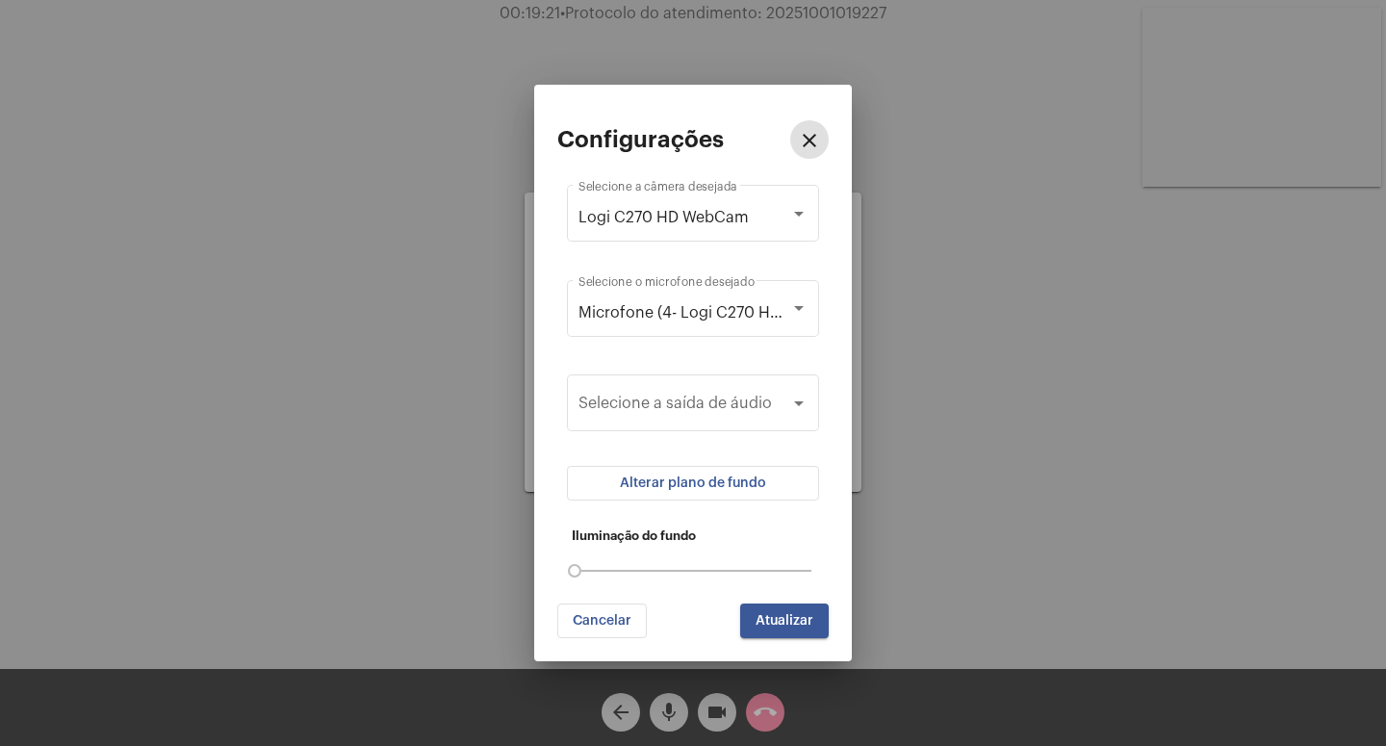
click at [720, 486] on span "Alterar plano de fundo" at bounding box center [693, 482] width 146 height 13
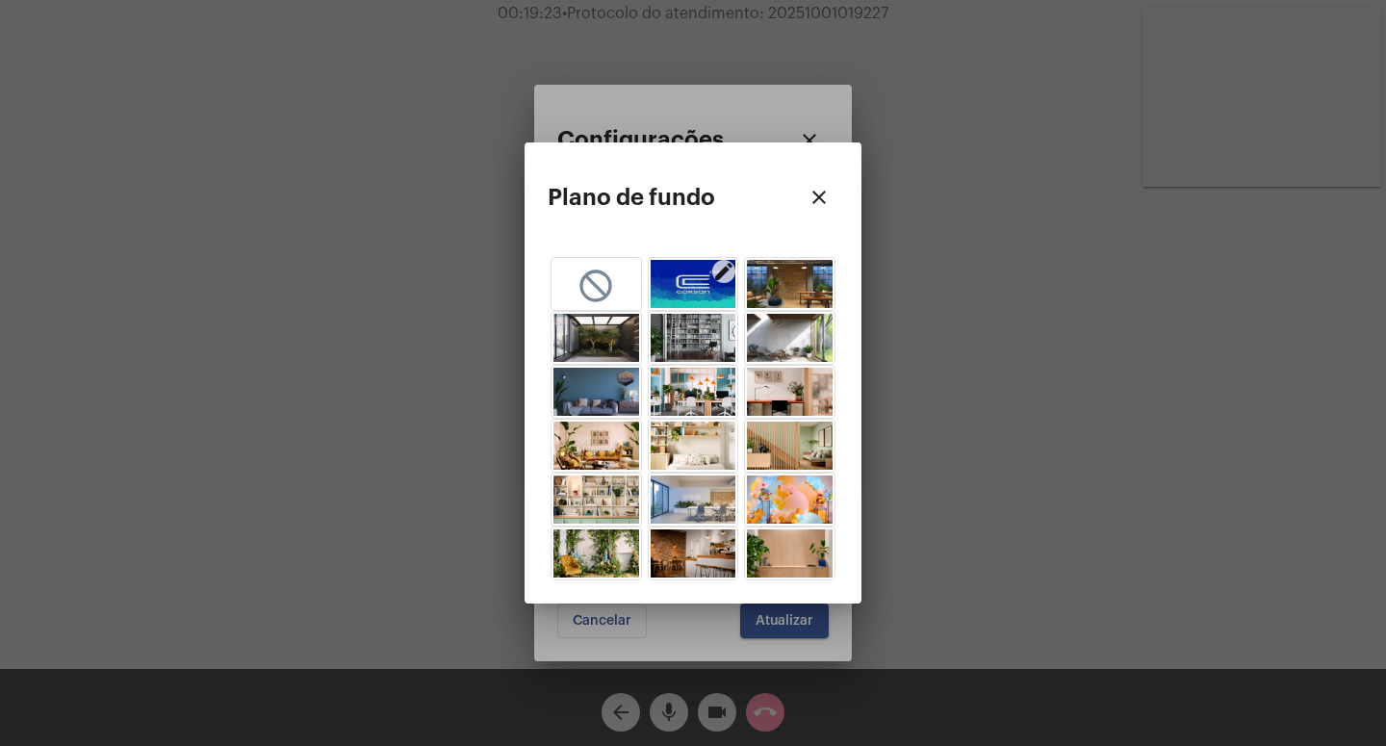
click at [686, 289] on img "button" at bounding box center [694, 284] width 86 height 48
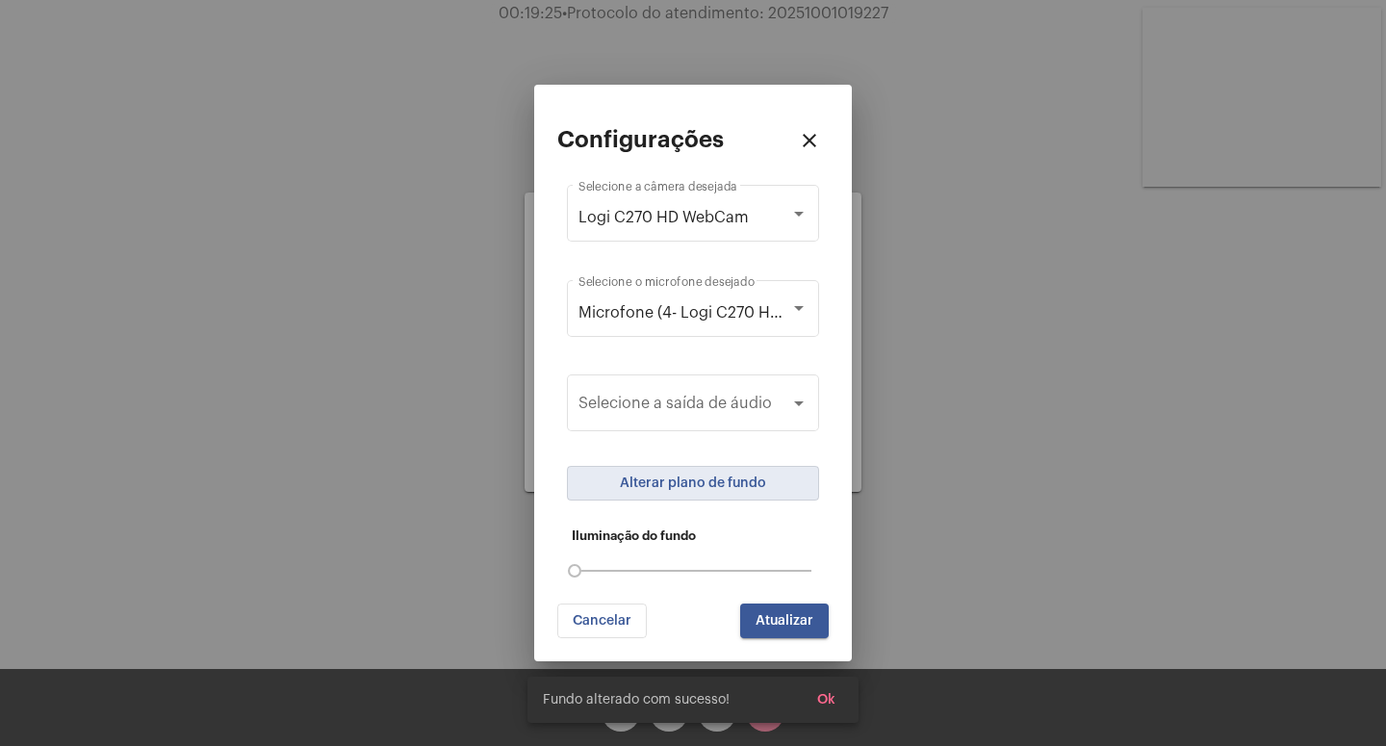
click at [783, 622] on span "Atualizar" at bounding box center [785, 620] width 58 height 13
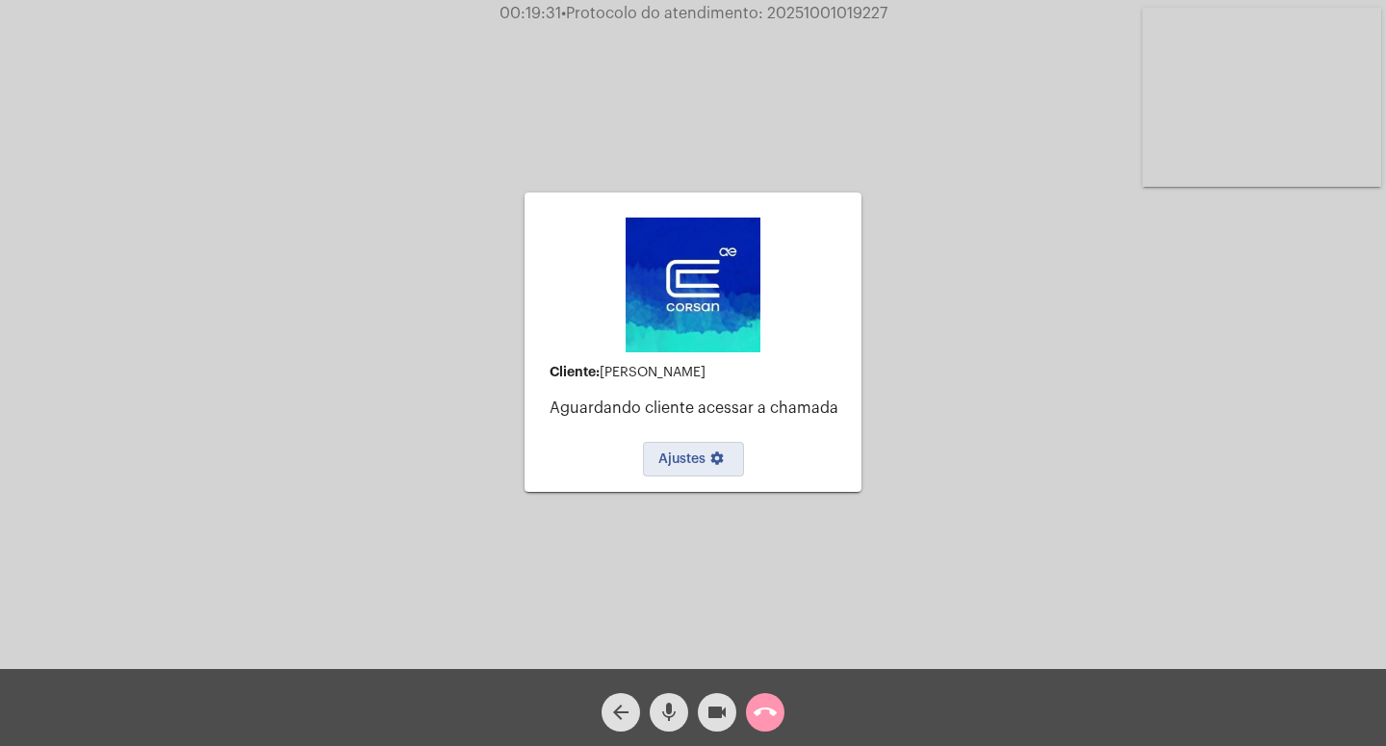
click at [771, 662] on mat-icon "call_end" at bounding box center [765, 712] width 23 height 23
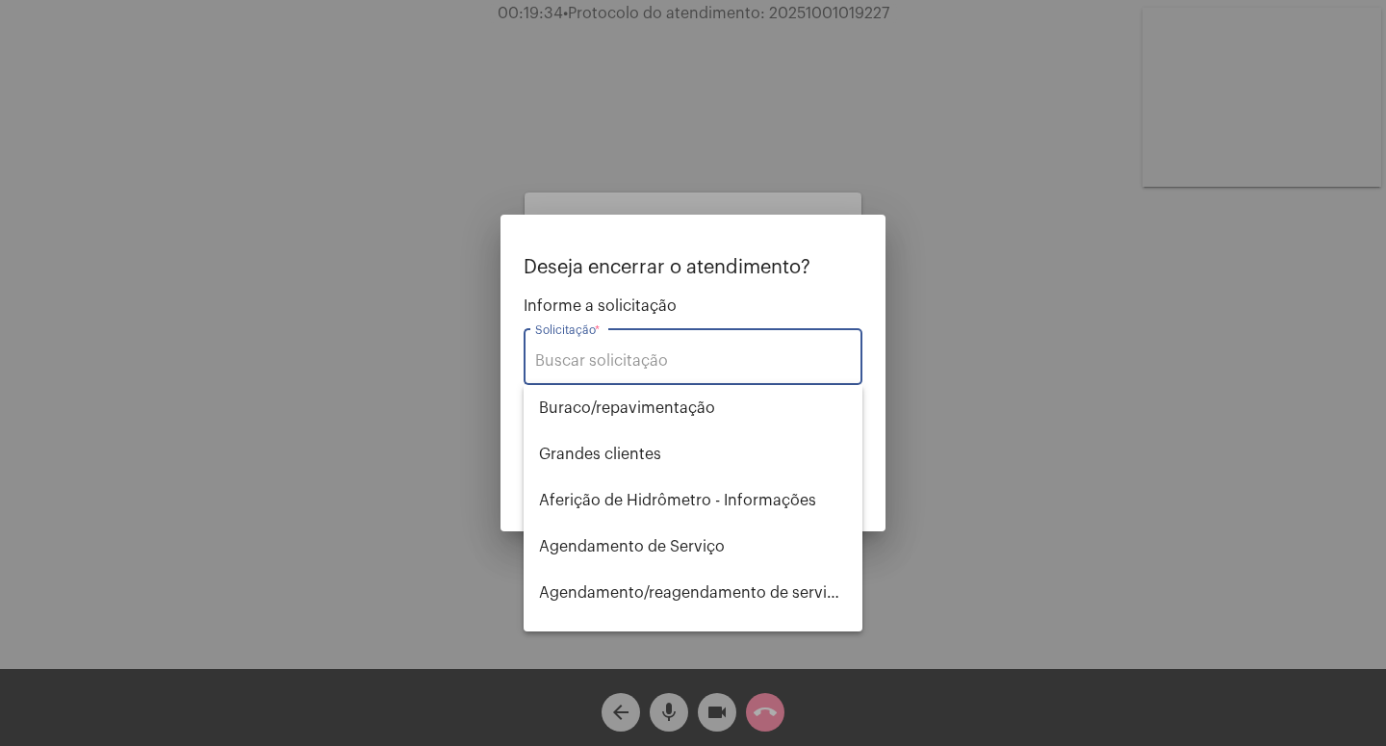
click at [959, 284] on div at bounding box center [693, 373] width 1386 height 746
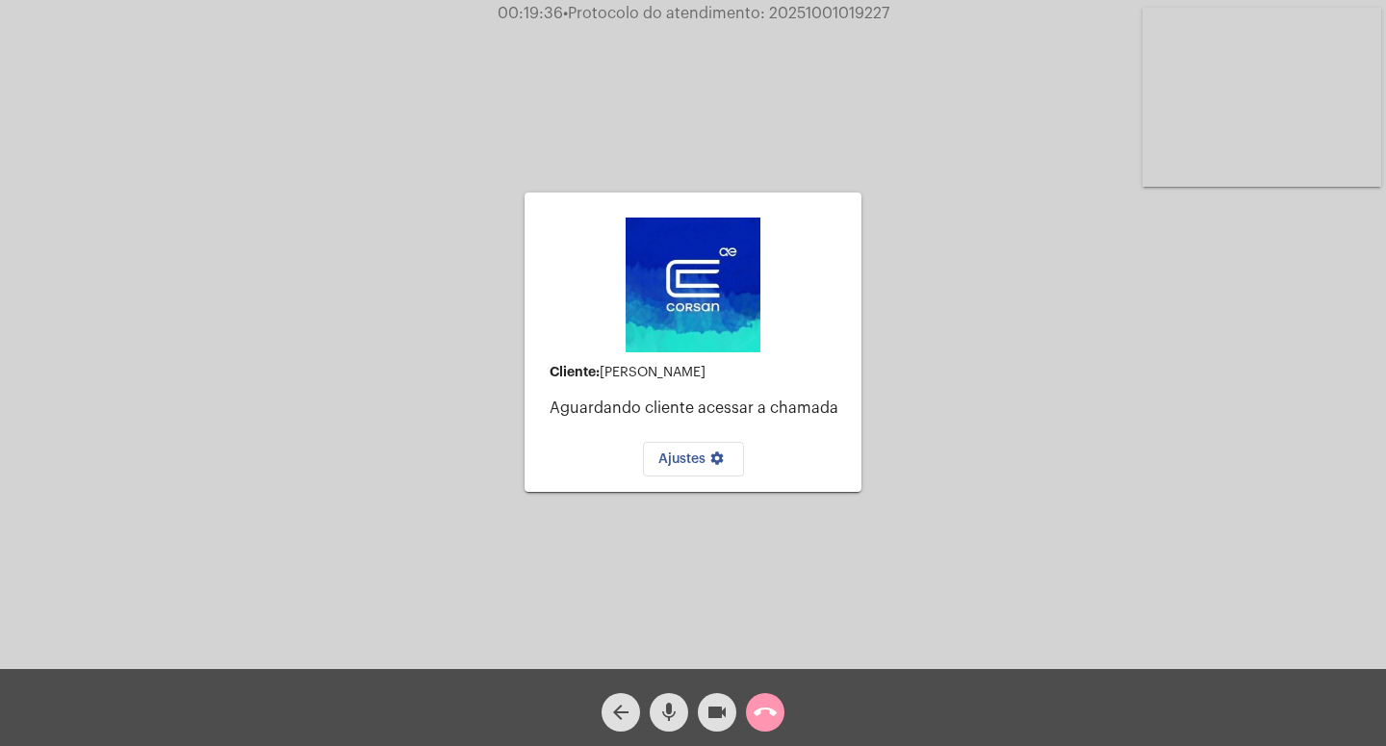
click at [693, 326] on img at bounding box center [693, 285] width 135 height 135
click at [657, 402] on p "Aguardando cliente acessar a chamada" at bounding box center [698, 407] width 296 height 17
drag, startPoint x: 994, startPoint y: 371, endPoint x: 1014, endPoint y: 328, distance: 46.9
click at [996, 369] on div "Cliente: [PERSON_NAME] cliente acessar a chamada Ajustes settings Acessando Câm…" at bounding box center [693, 339] width 1382 height 669
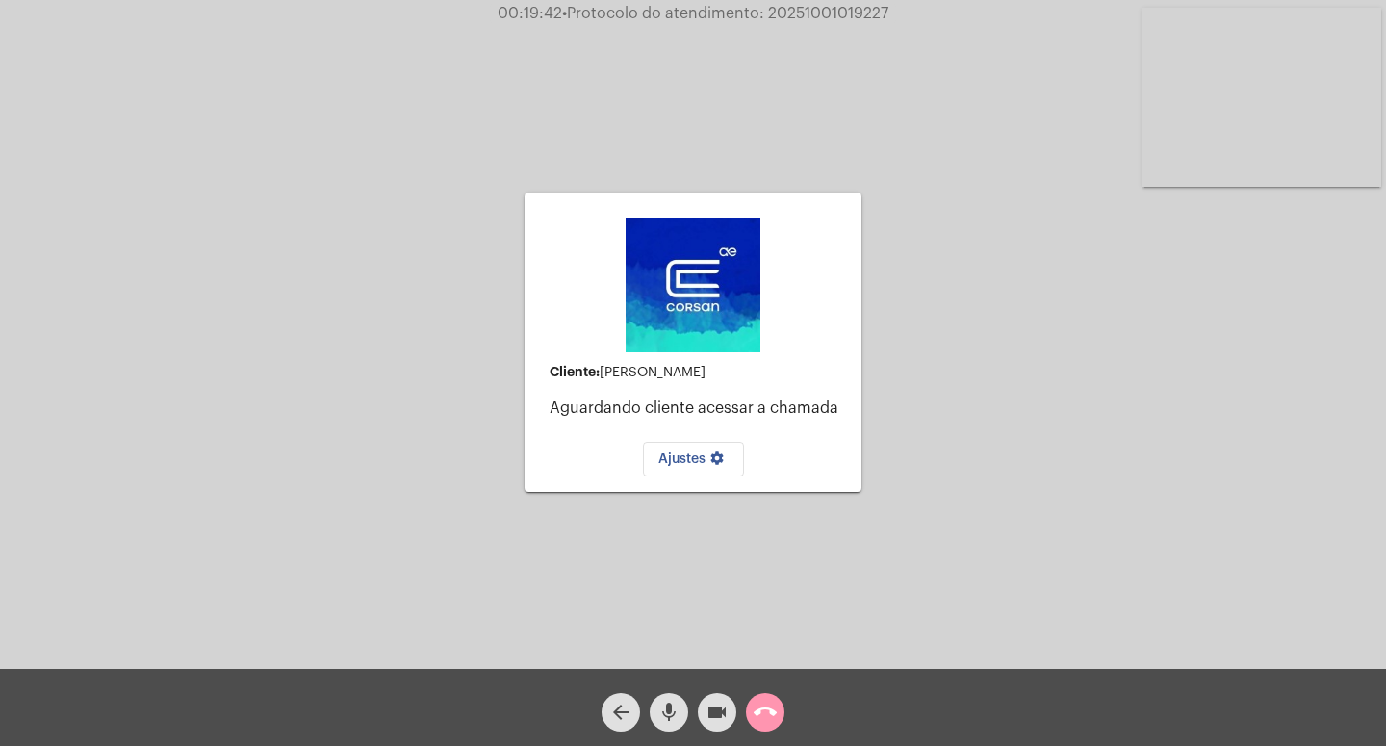
click at [499, 507] on div "Cliente: [PERSON_NAME] cliente acessar a chamada Ajustes settings Acessando Câm…" at bounding box center [693, 339] width 1382 height 669
click at [845, 547] on div "Cliente: [PERSON_NAME] cliente acessar a chamada Ajustes settings" at bounding box center [693, 342] width 337 height 664
click at [923, 400] on div "Cliente: [PERSON_NAME] cliente acessar a chamada Ajustes settings Acessando Câm…" at bounding box center [693, 339] width 1382 height 669
click at [760, 662] on mat-icon "call_end" at bounding box center [765, 712] width 23 height 23
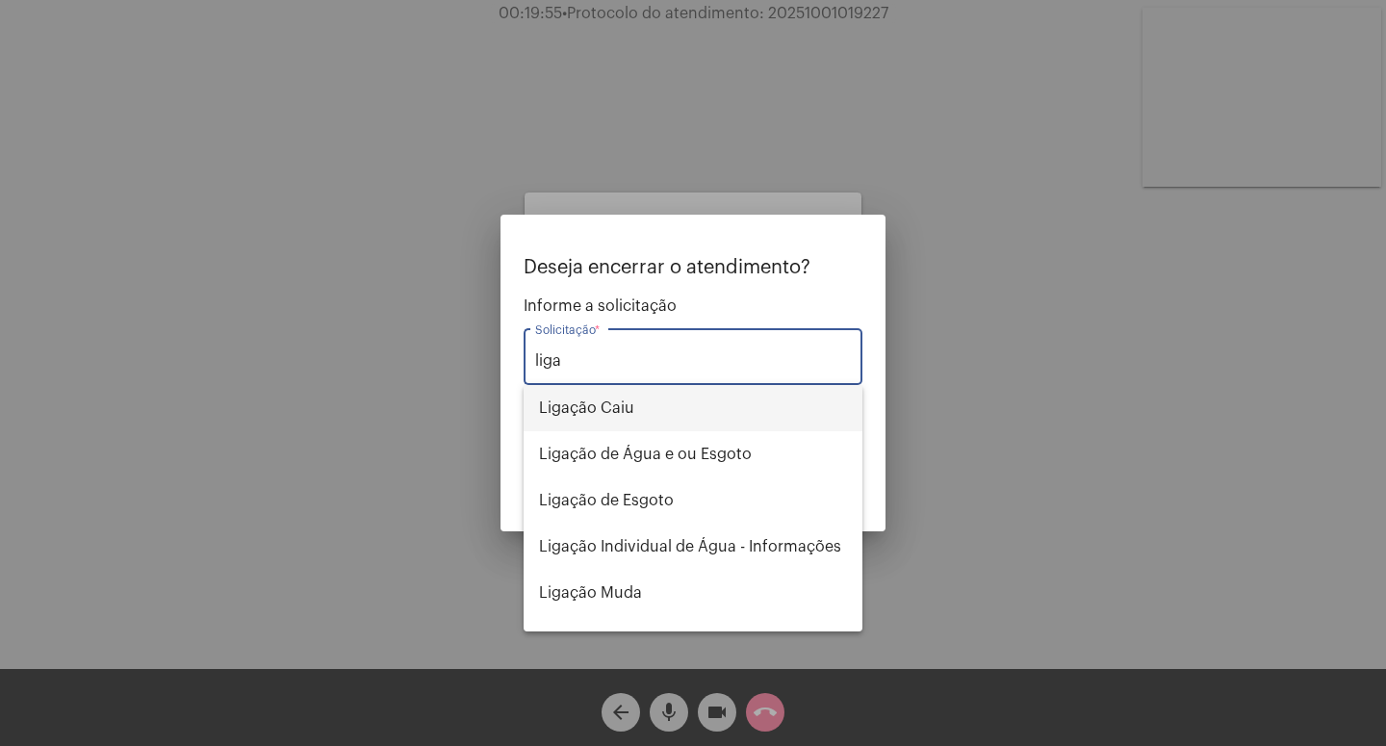
click at [651, 388] on span "Ligação Caiu" at bounding box center [693, 408] width 308 height 46
type input "Ligação Caiu"
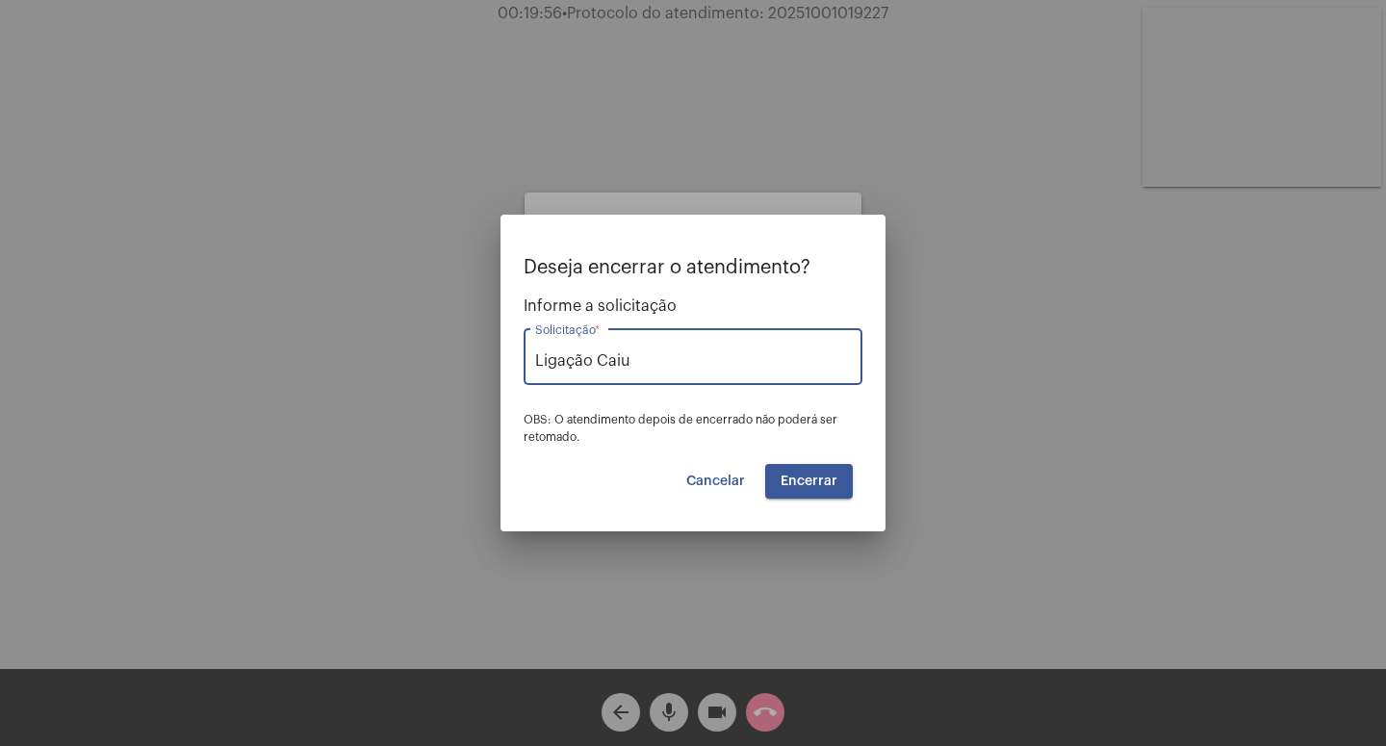
click at [835, 486] on span "Encerrar" at bounding box center [809, 481] width 57 height 13
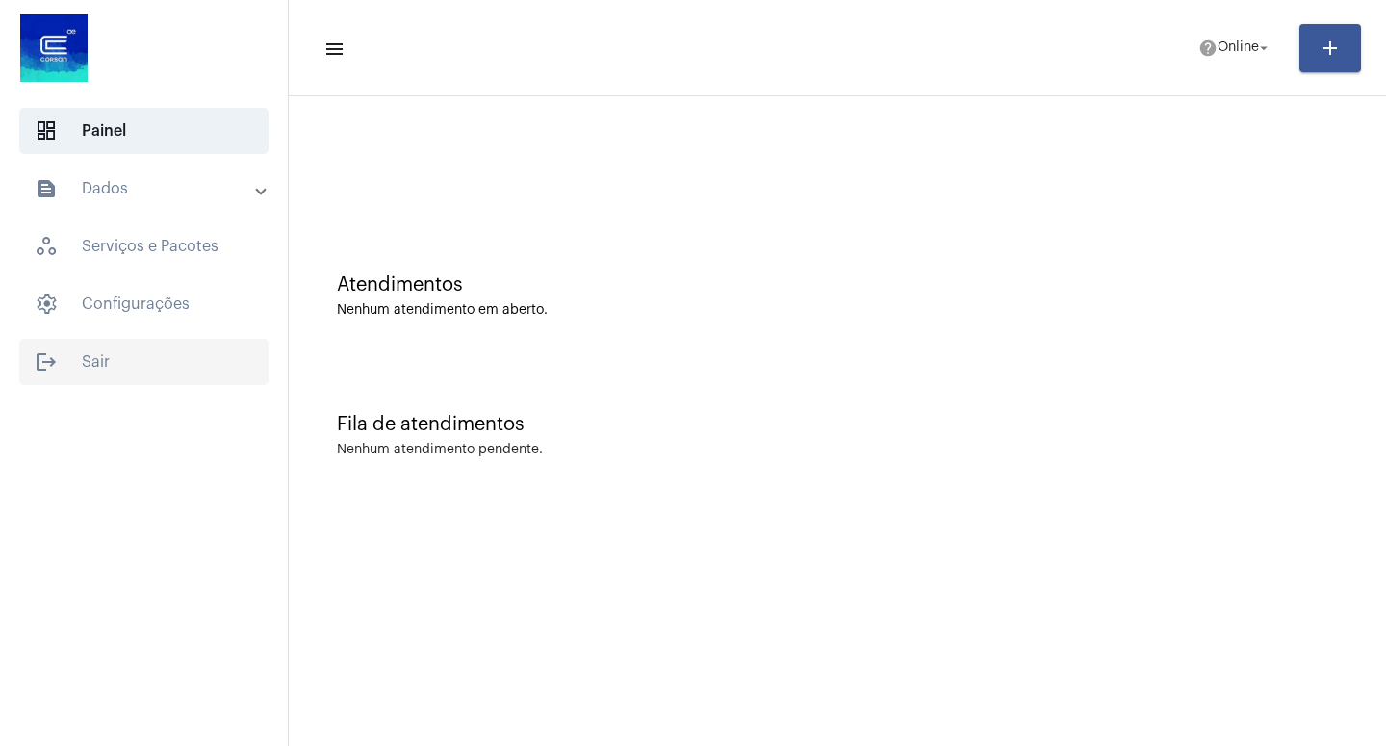
click at [93, 354] on span "logout Sair" at bounding box center [143, 362] width 249 height 46
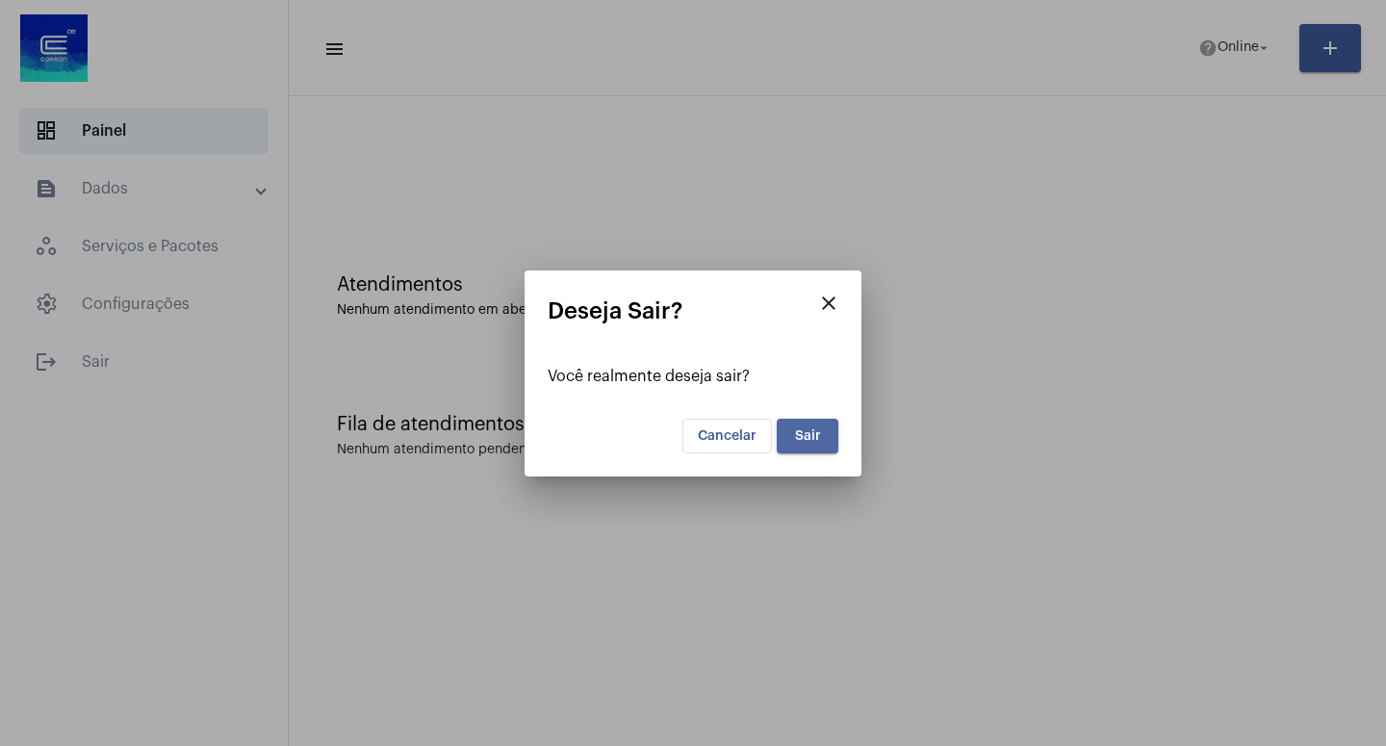
click at [814, 432] on span "Sair" at bounding box center [808, 435] width 26 height 13
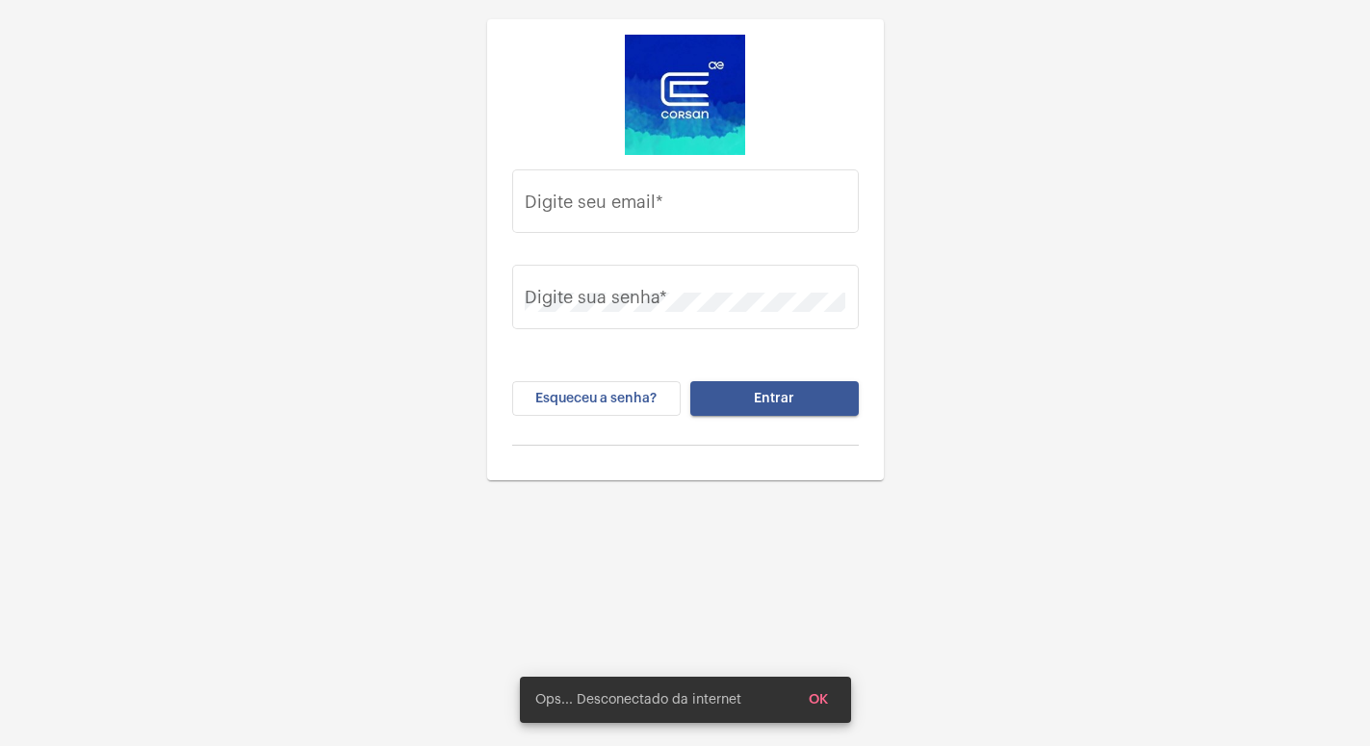
drag, startPoint x: 859, startPoint y: 701, endPoint x: 846, endPoint y: 703, distance: 12.7
click at [858, 662] on div "Ops... Desconectado da internet OK" at bounding box center [685, 700] width 377 height 92
